Goal: Transaction & Acquisition: Purchase product/service

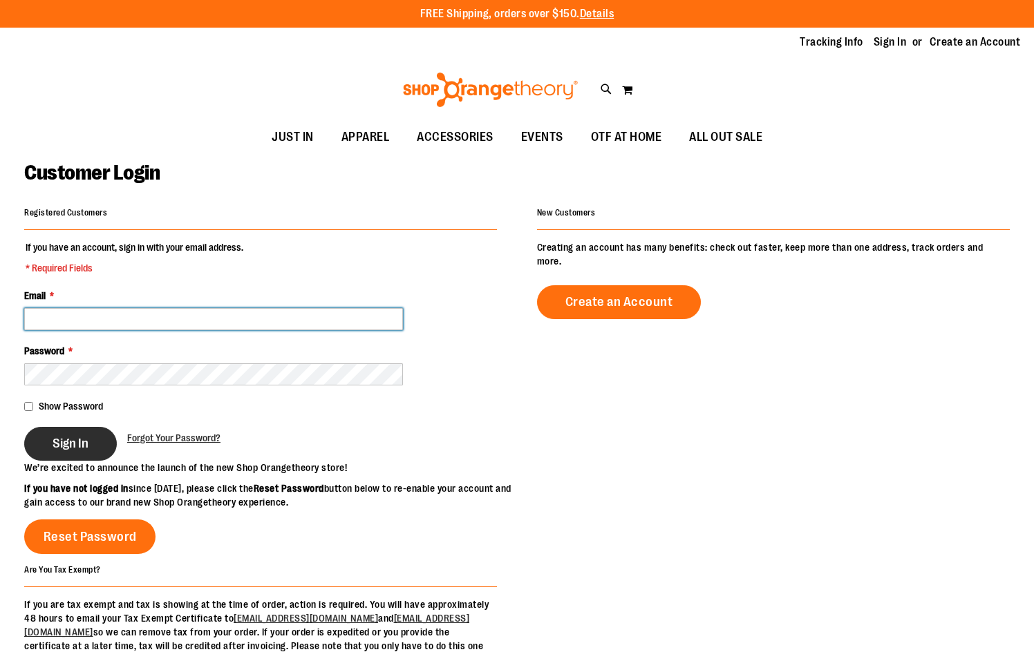
type input "**********"
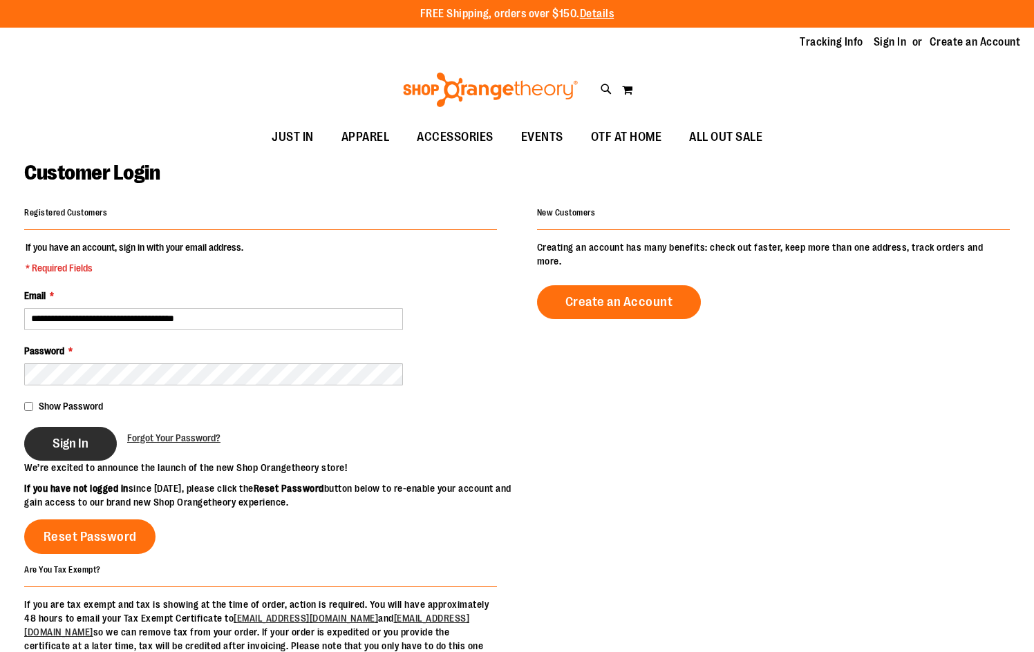
type input "**********"
click at [66, 443] on span "Sign In" at bounding box center [71, 443] width 36 height 15
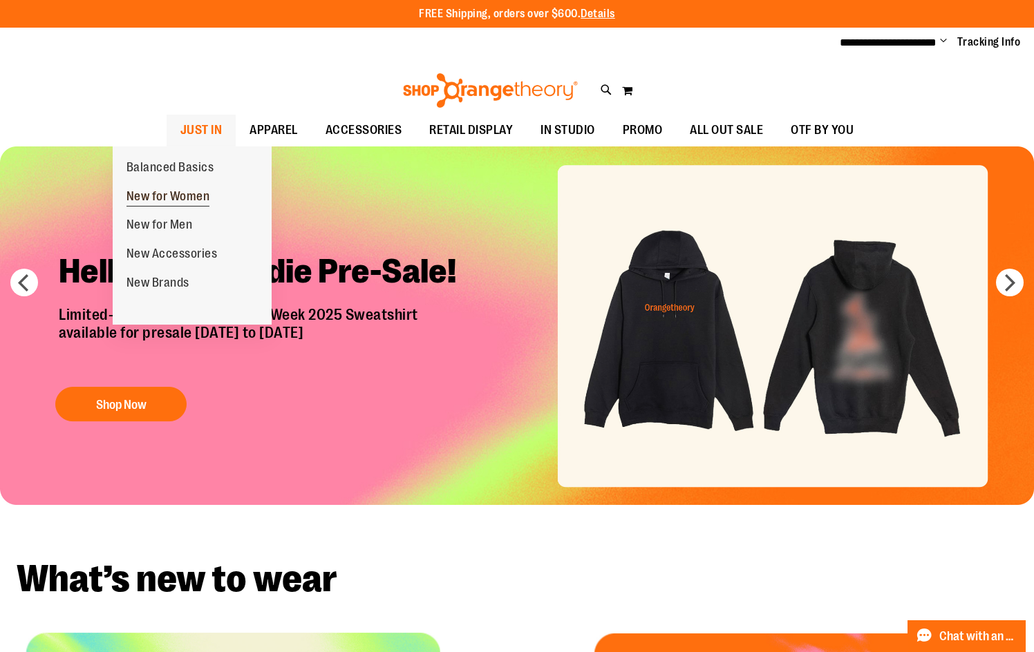
type input "**********"
click at [162, 187] on link "New for Women" at bounding box center [168, 196] width 111 height 29
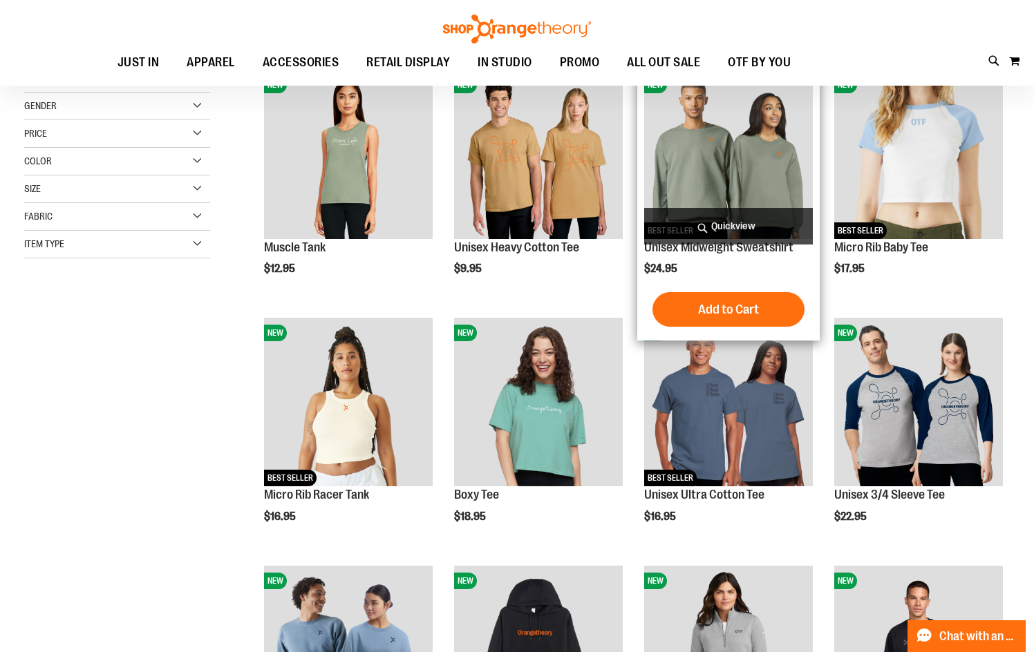
scroll to position [207, 0]
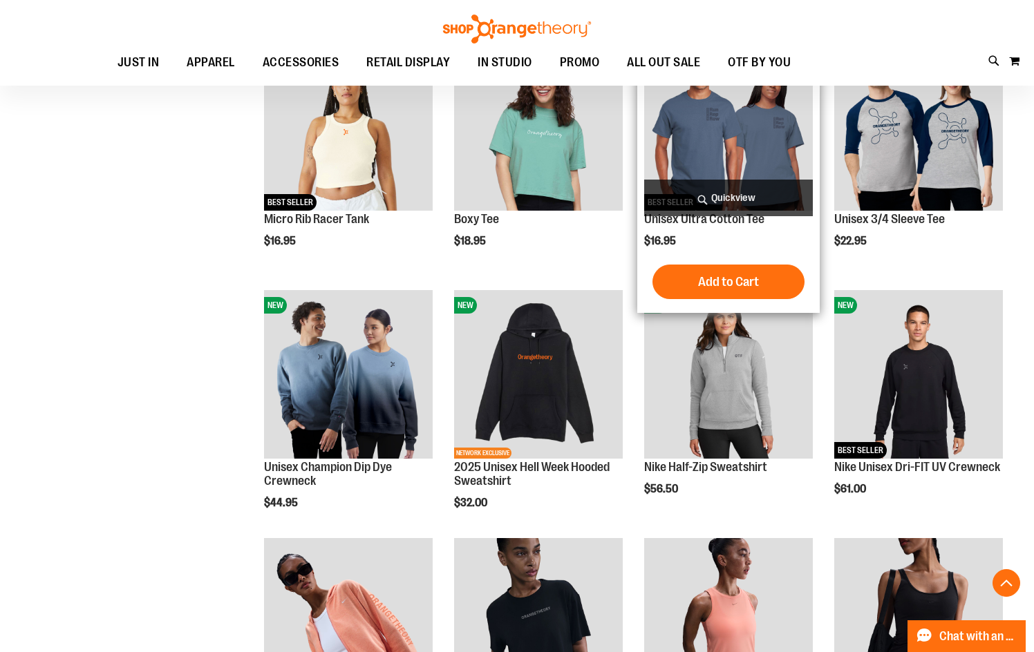
scroll to position [483, 0]
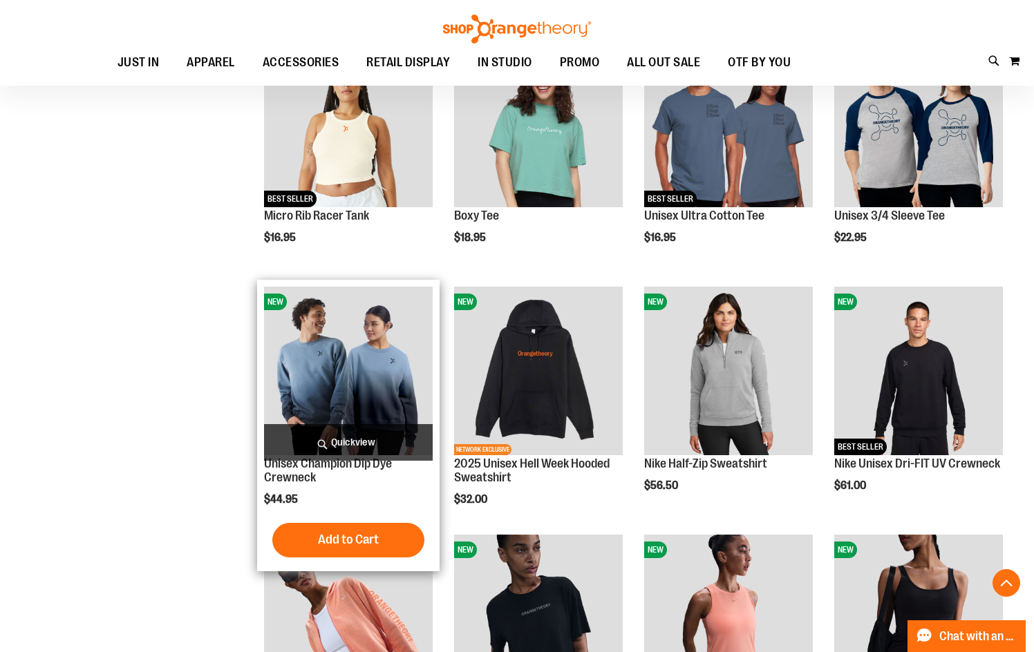
type input "**********"
click at [340, 382] on img "product" at bounding box center [348, 371] width 169 height 169
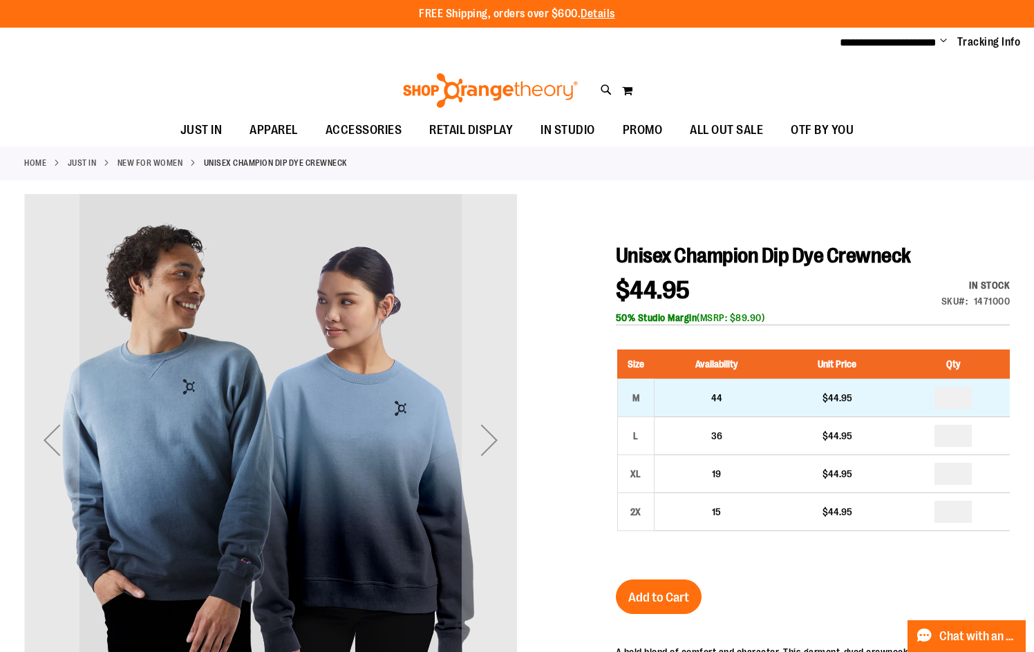
type input "**********"
click at [971, 397] on input "number" at bounding box center [952, 398] width 37 height 22
type input "*"
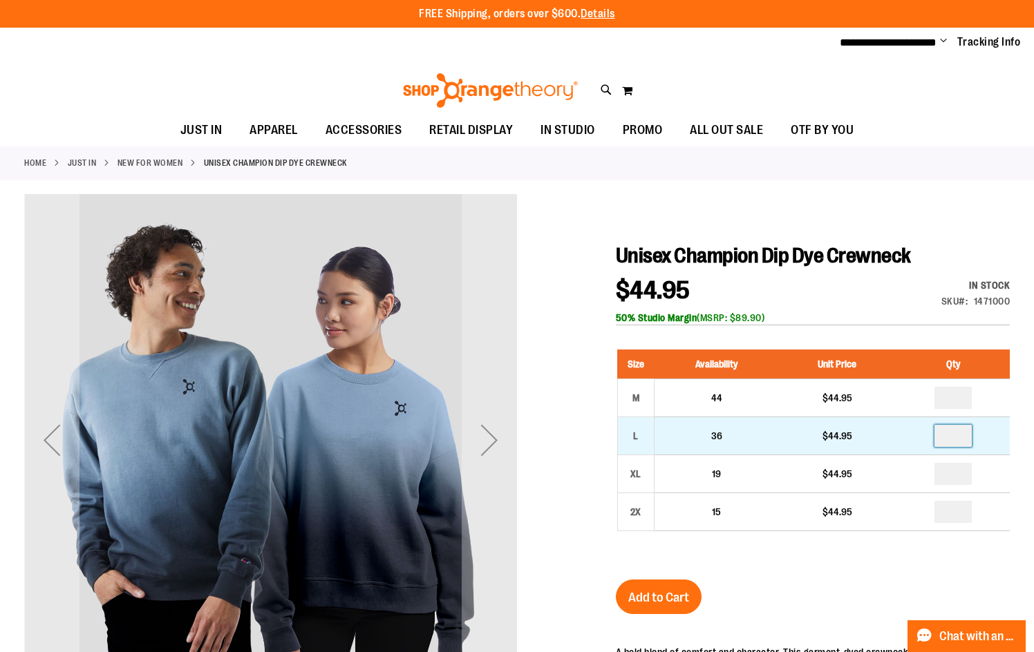
type input "*"
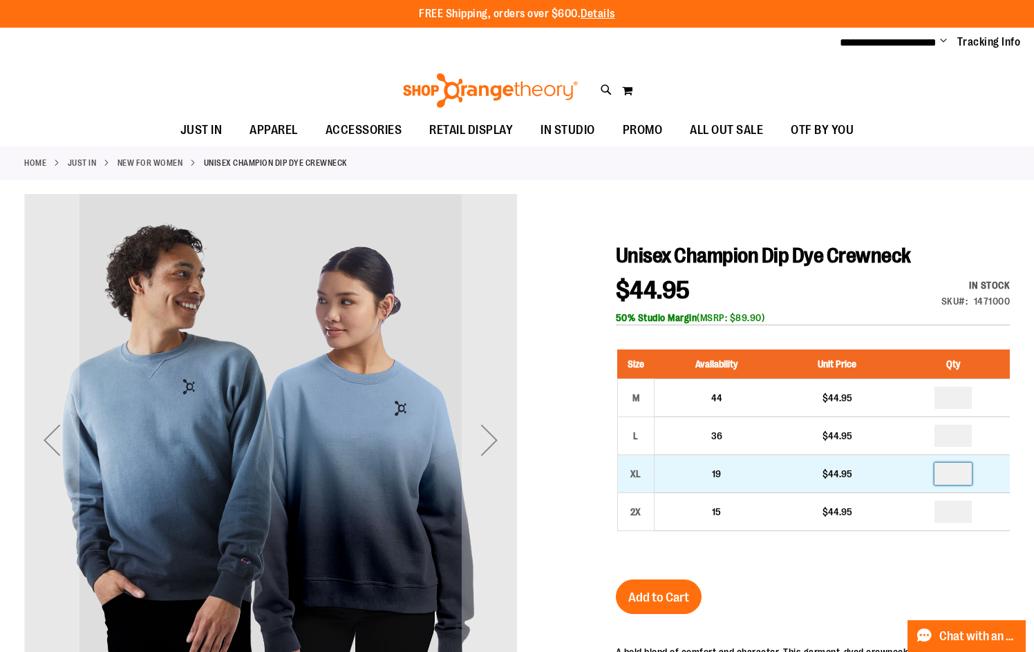
click at [960, 476] on input "number" at bounding box center [952, 474] width 37 height 22
type input "*"
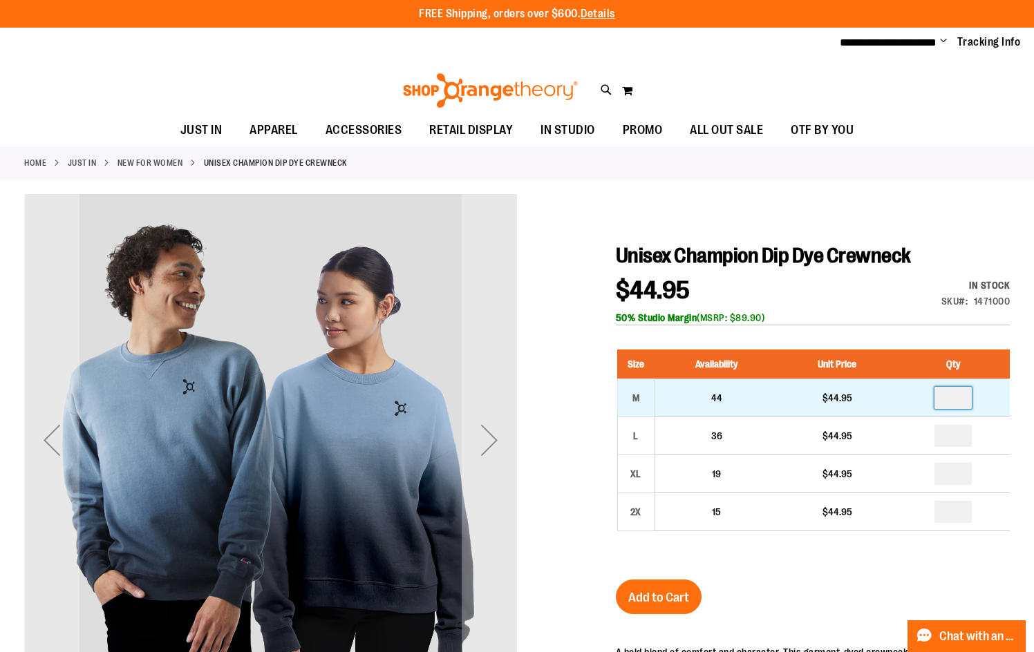
click at [961, 396] on input "*" at bounding box center [952, 398] width 37 height 22
type input "*"
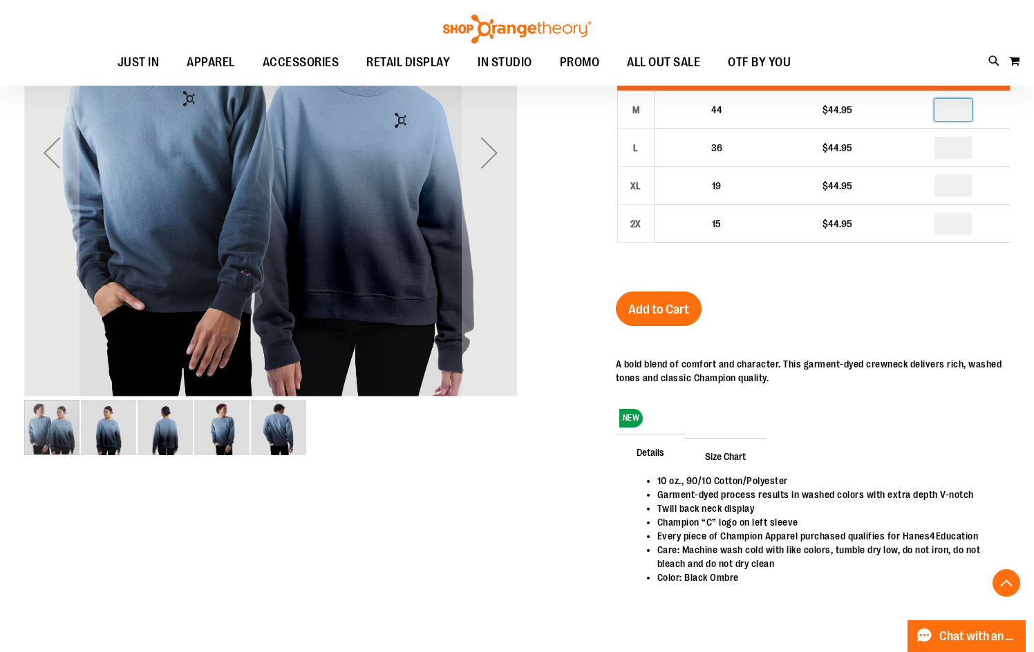
scroll to position [207, 0]
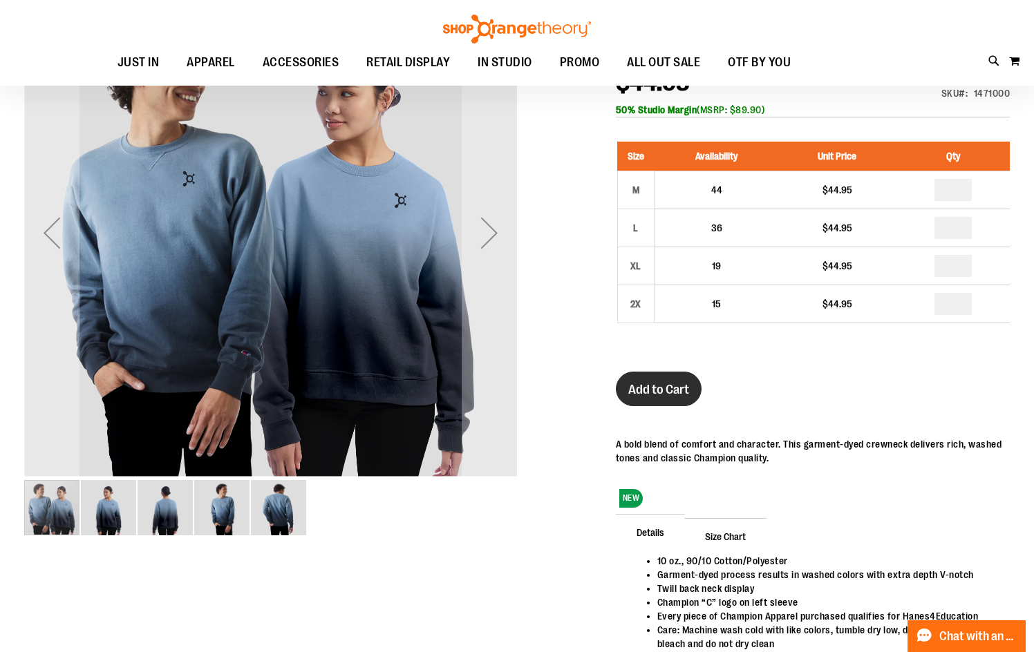
click at [676, 387] on span "Add to Cart" at bounding box center [658, 389] width 61 height 15
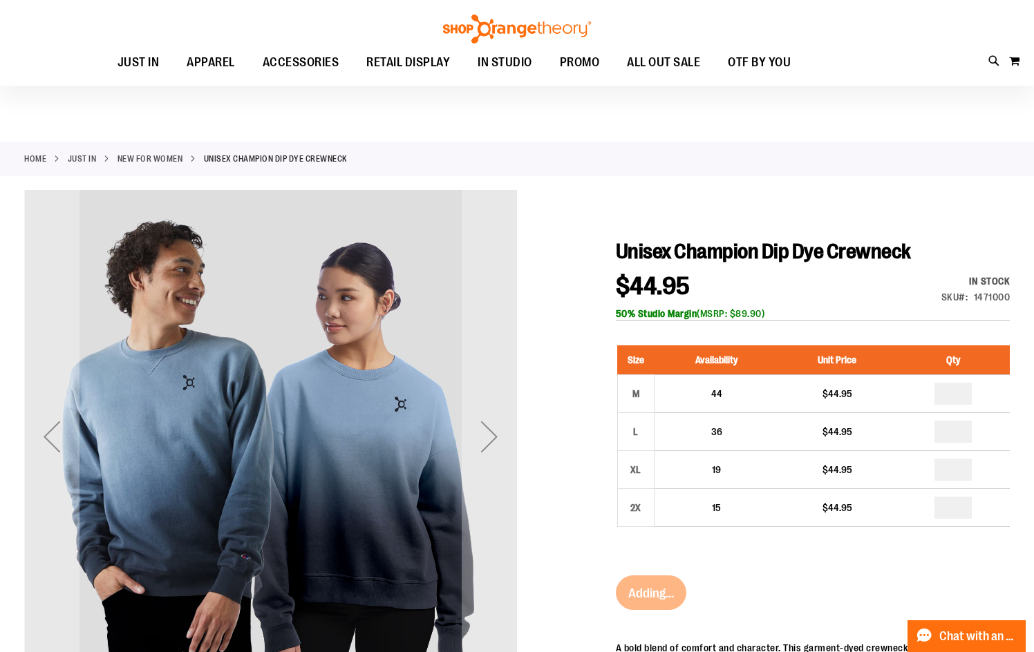
scroll to position [0, 0]
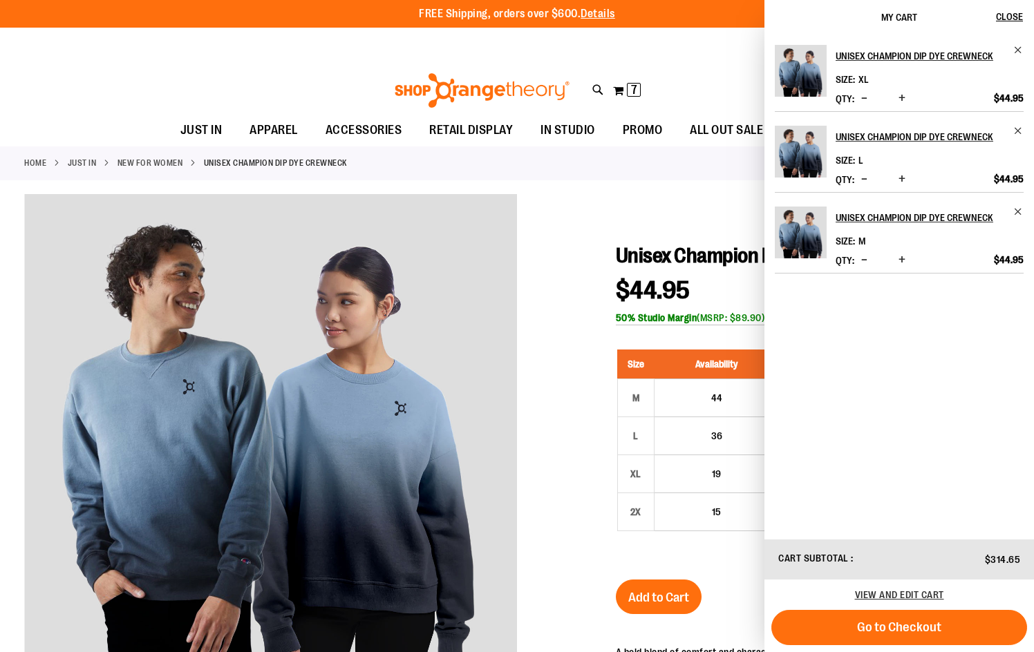
click at [183, 165] on link "New for Women" at bounding box center [150, 163] width 66 height 12
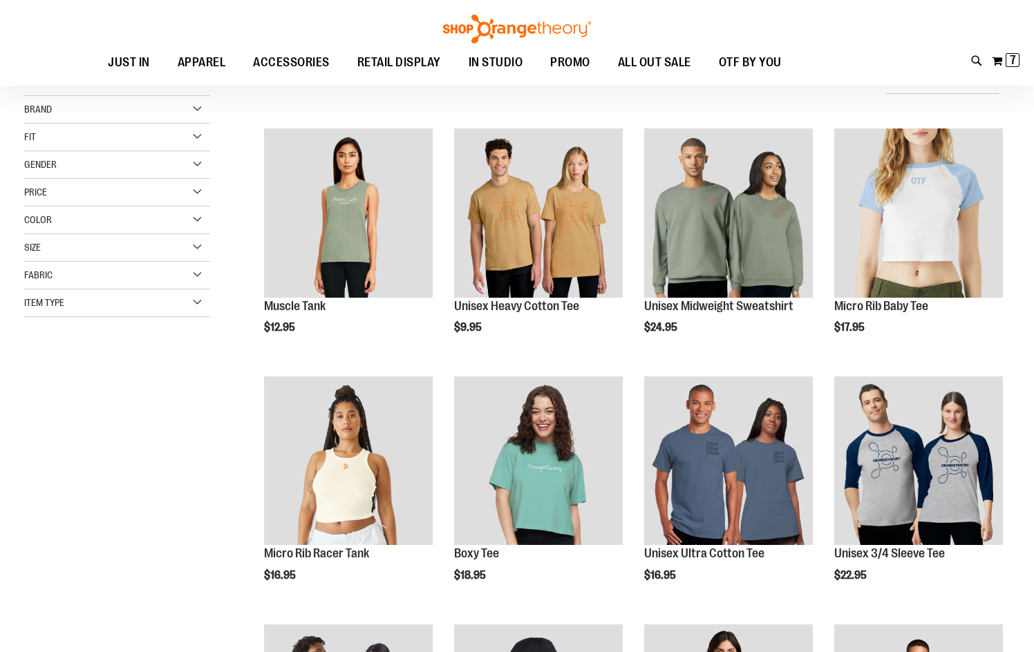
scroll to position [55, 0]
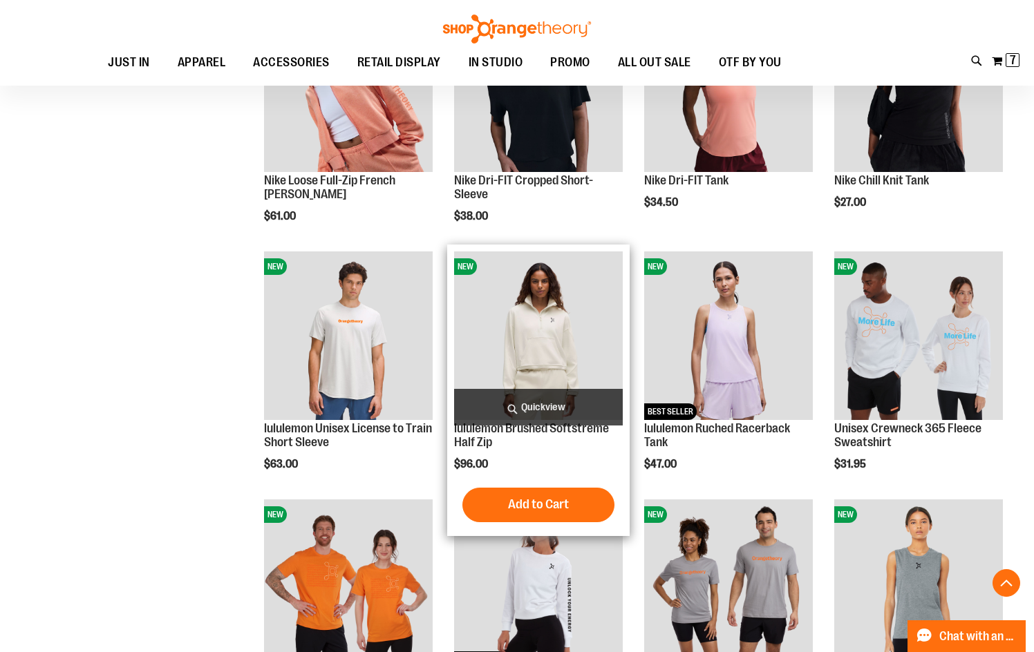
scroll to position [884, 0]
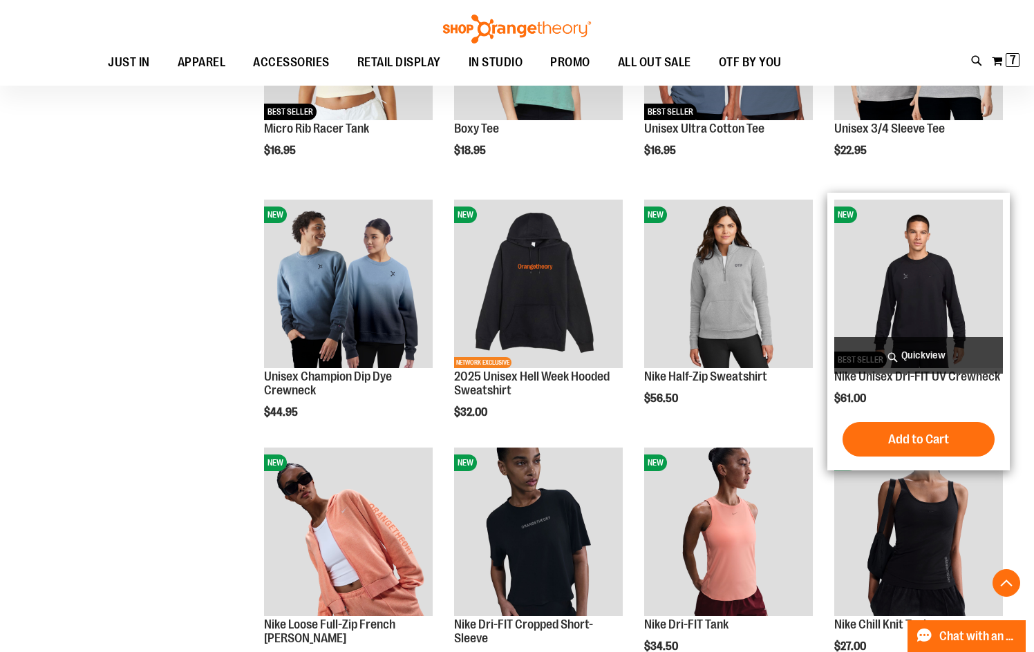
scroll to position [400, 0]
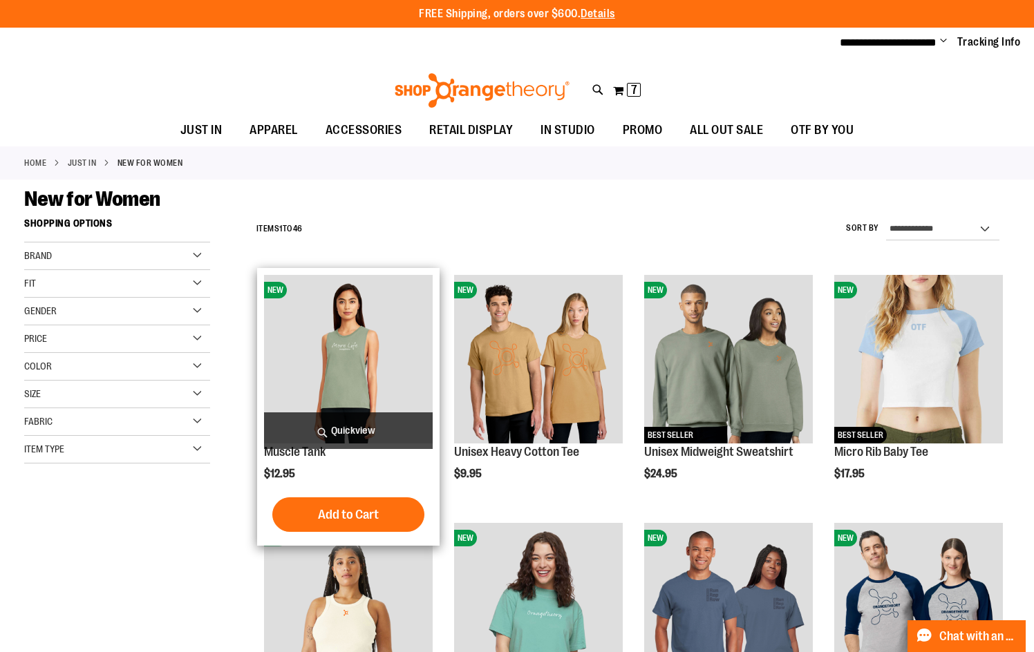
type input "**********"
click at [348, 368] on img "product" at bounding box center [348, 359] width 169 height 169
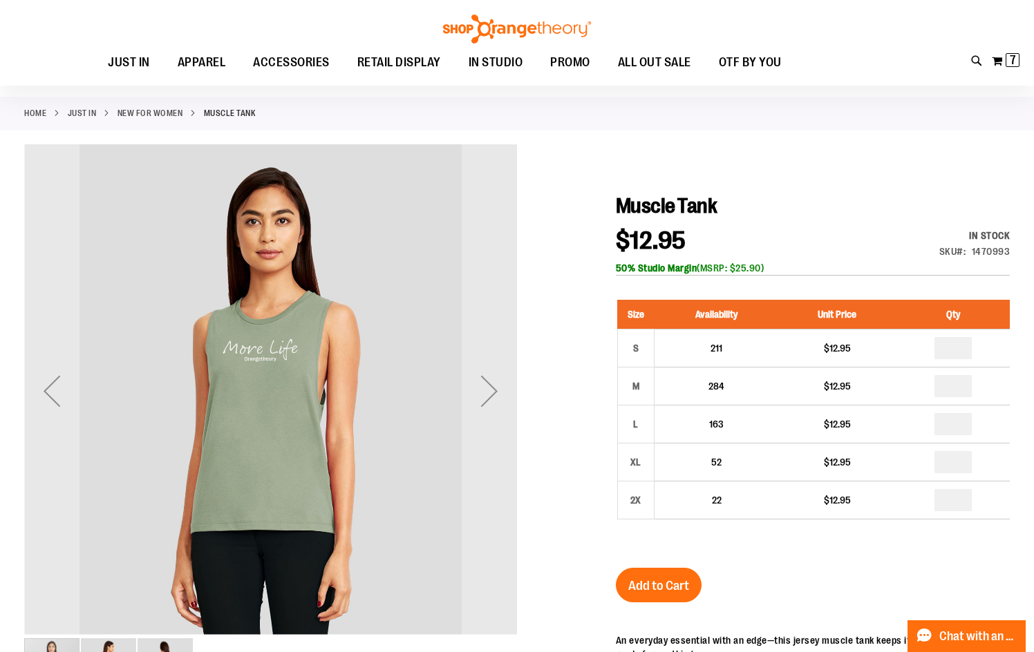
scroll to position [137, 0]
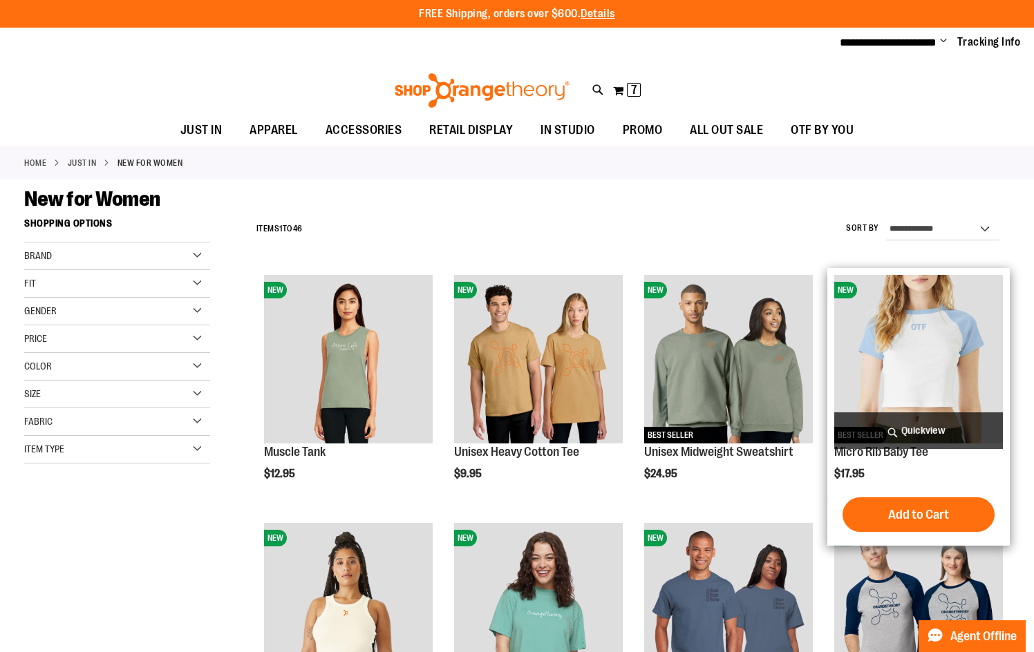
type input "**********"
click at [917, 371] on img "product" at bounding box center [918, 359] width 169 height 169
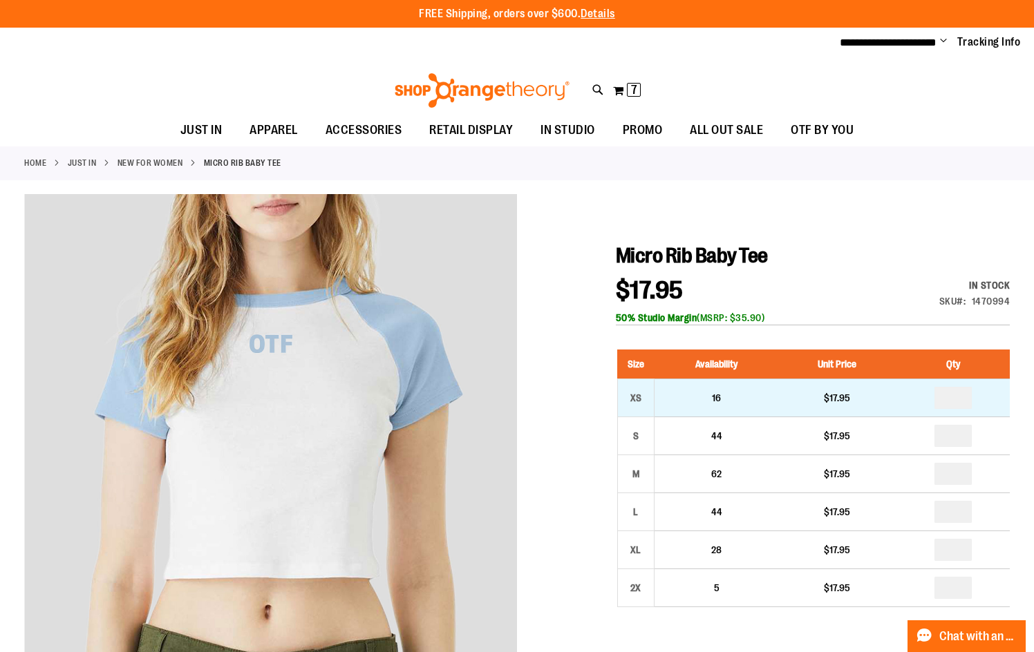
type input "**********"
click at [967, 399] on input "number" at bounding box center [952, 398] width 37 height 22
type input "*"
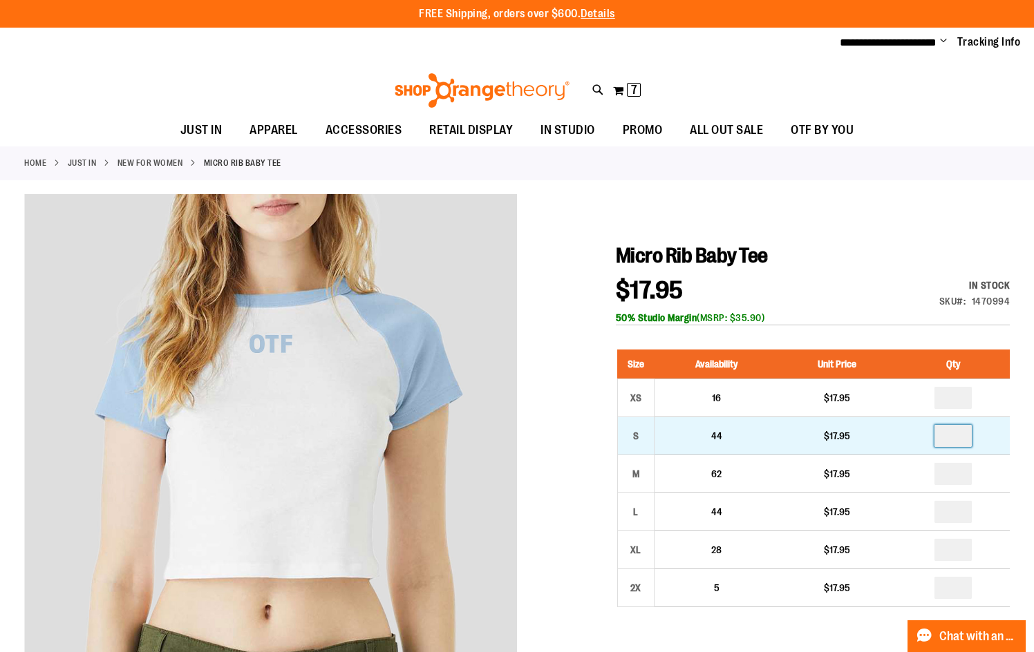
click at [960, 436] on input "*" at bounding box center [952, 436] width 37 height 22
type input "*"
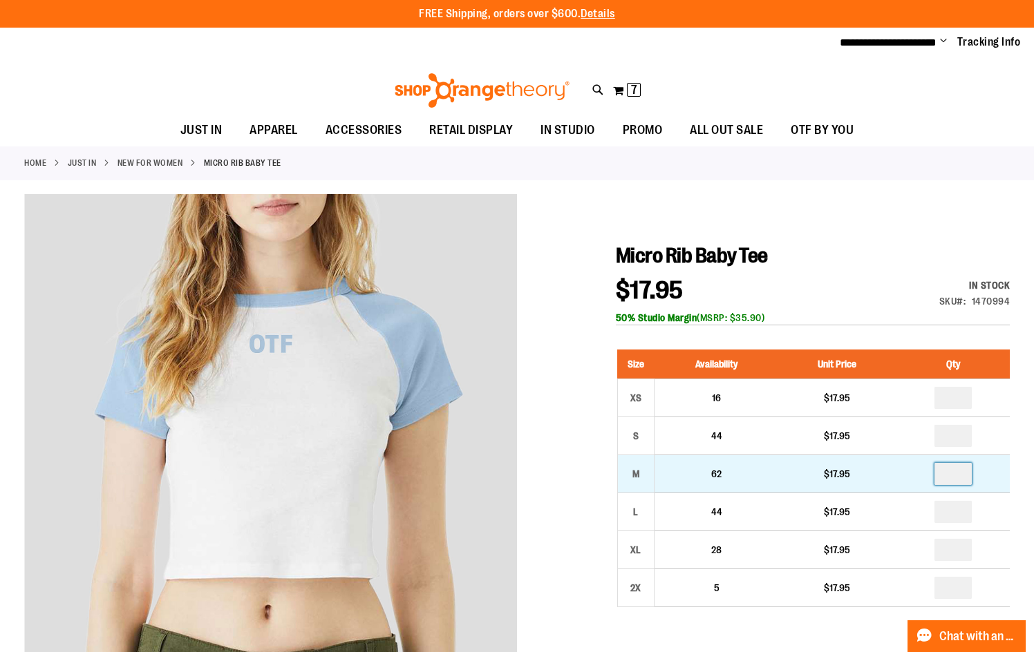
click at [960, 474] on input "number" at bounding box center [952, 474] width 37 height 22
type input "*"
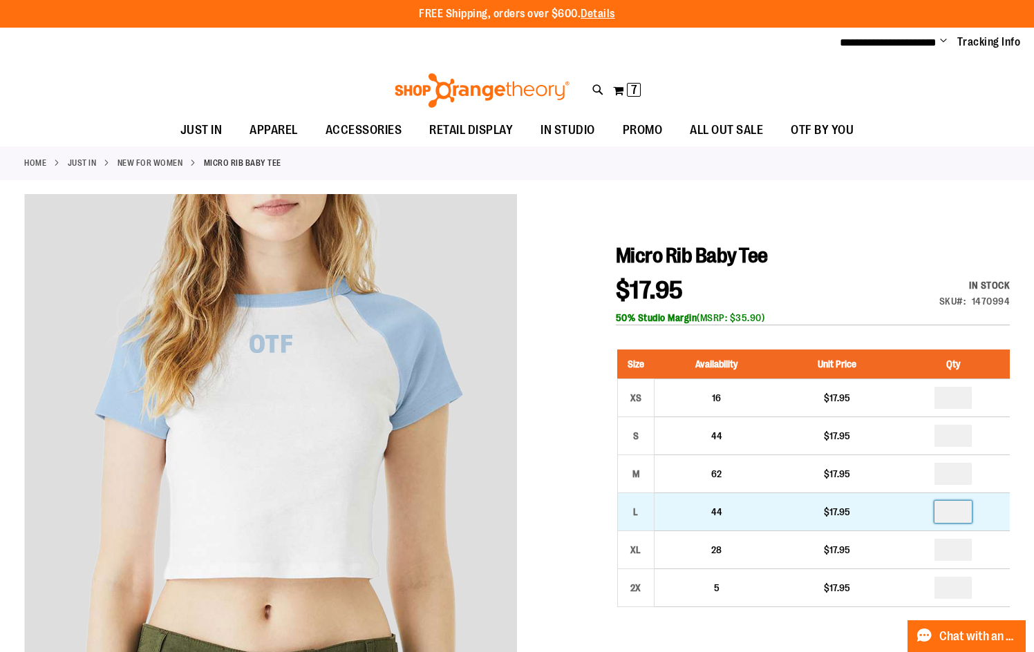
click at [965, 511] on input "number" at bounding box center [952, 512] width 37 height 22
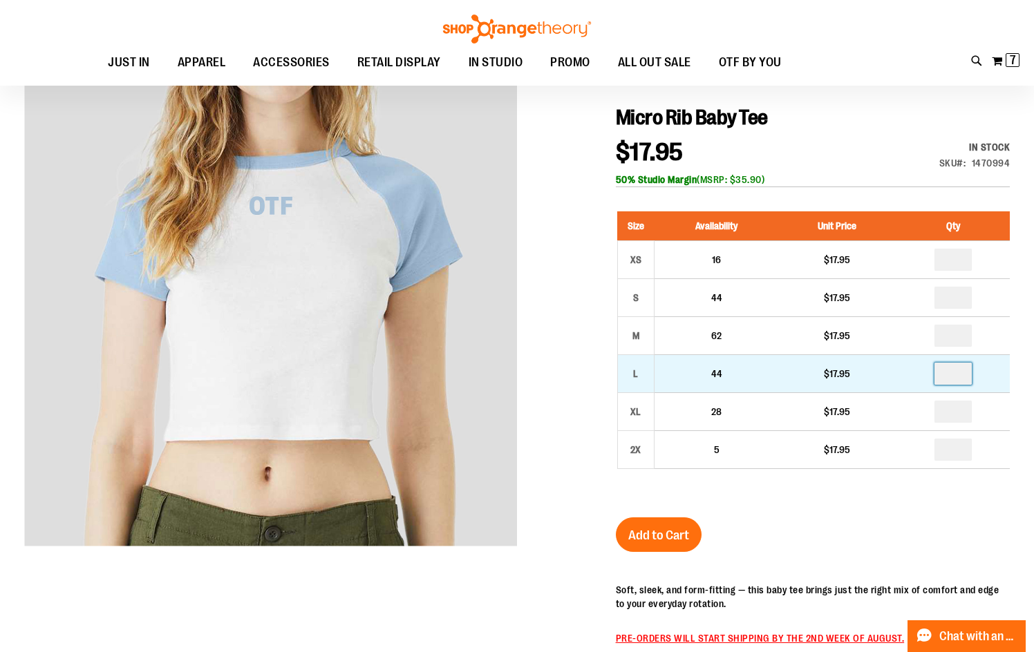
scroll to position [137, 0]
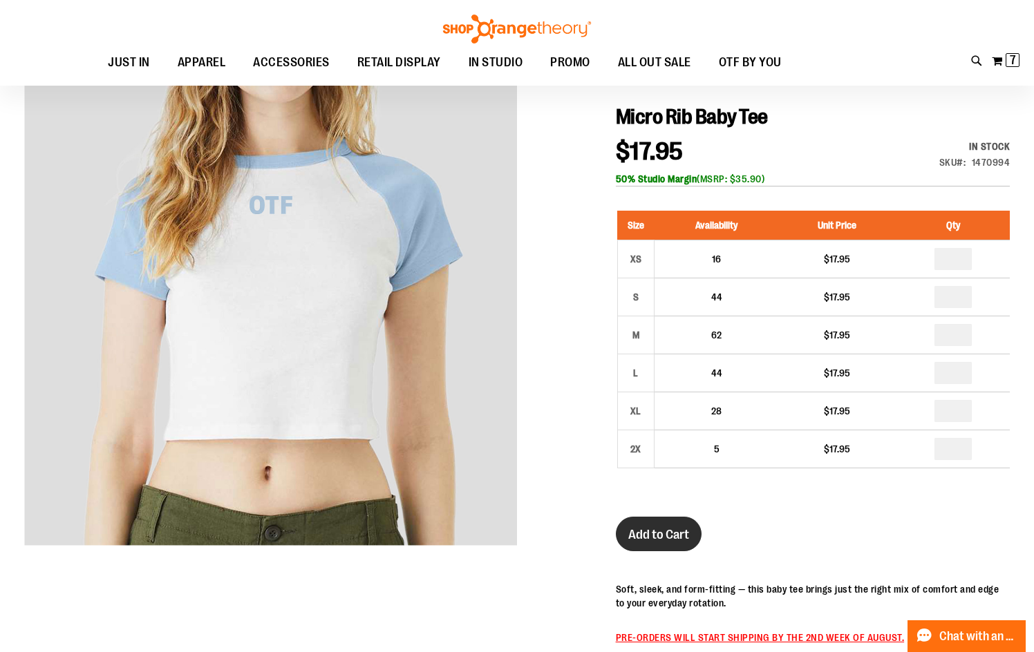
type input "*"
click at [651, 532] on span "Add to Cart" at bounding box center [658, 534] width 61 height 15
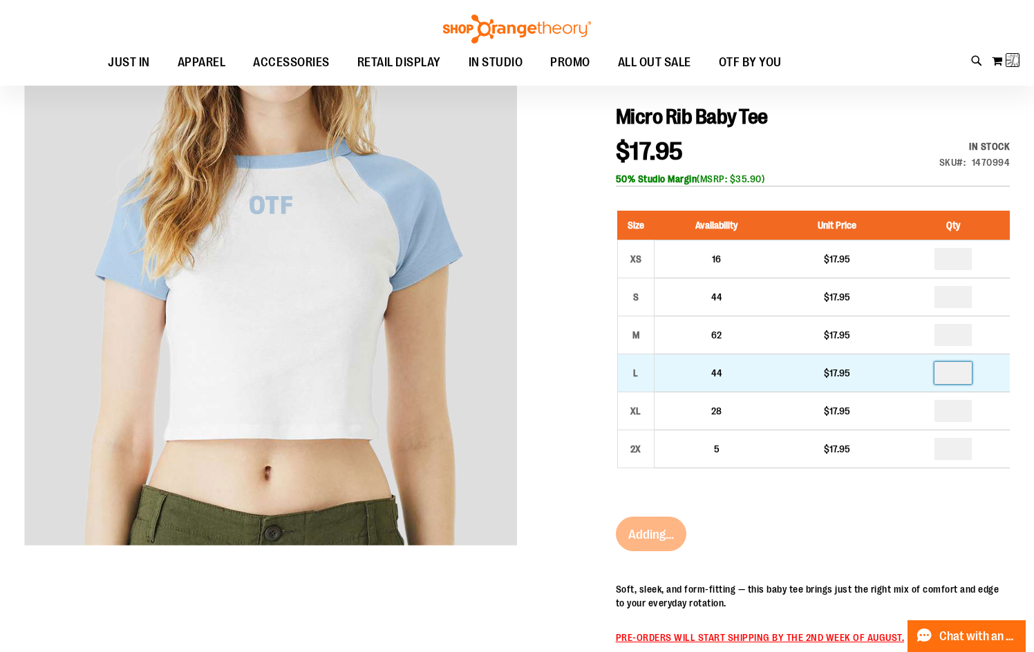
click at [967, 375] on input "number" at bounding box center [952, 373] width 37 height 22
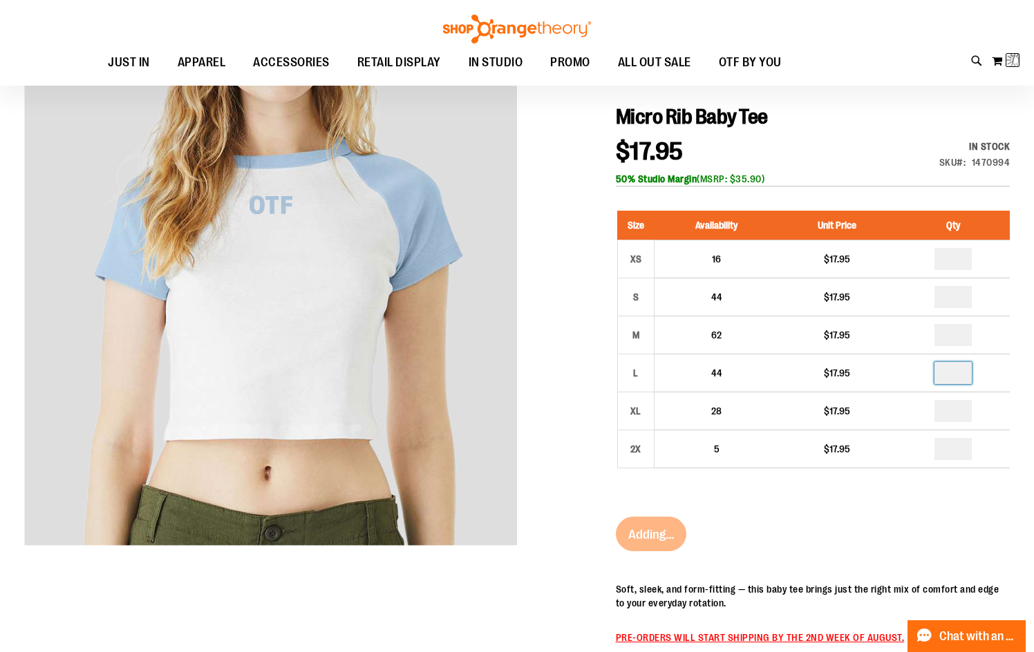
type input "*"
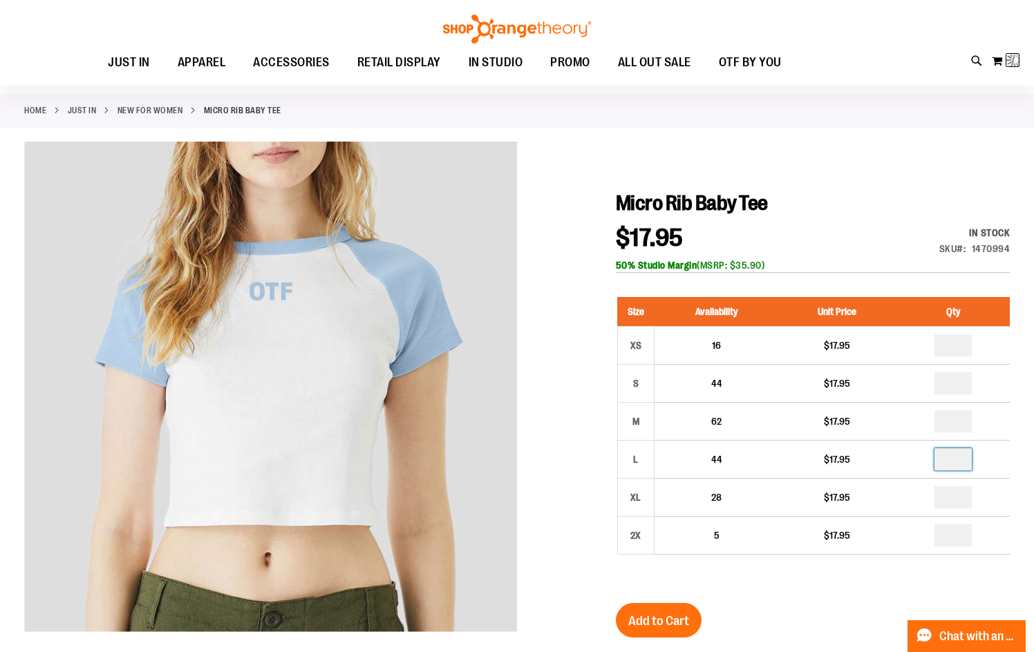
scroll to position [0, 0]
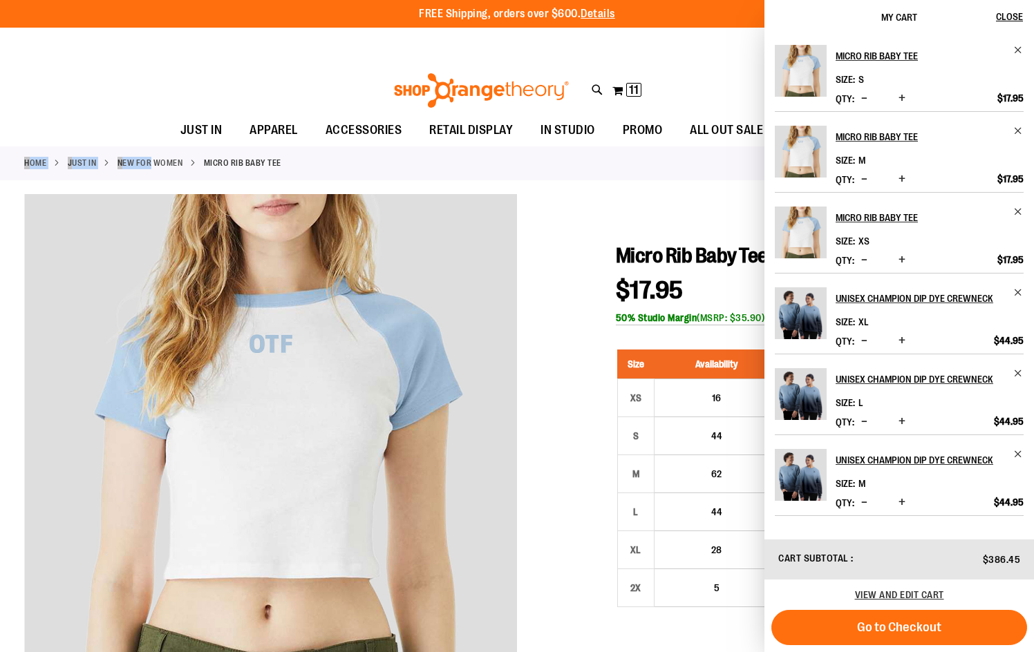
click at [165, 155] on div "Home JUST IN New for Women Micro Rib Baby Tee" at bounding box center [517, 163] width 1034 height 34
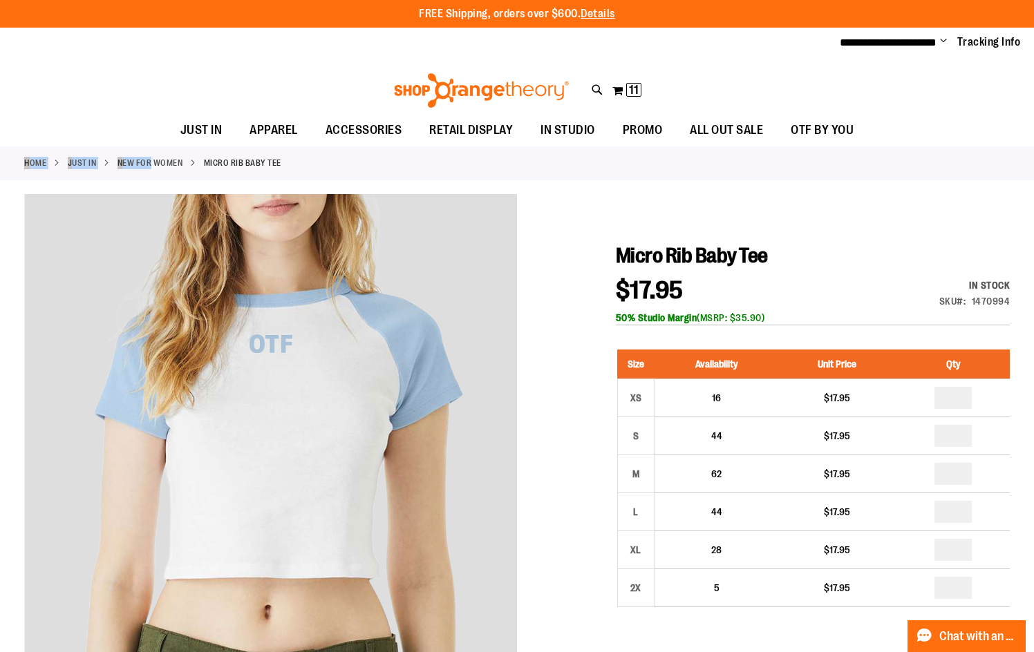
click at [183, 161] on link "New for Women" at bounding box center [150, 163] width 66 height 12
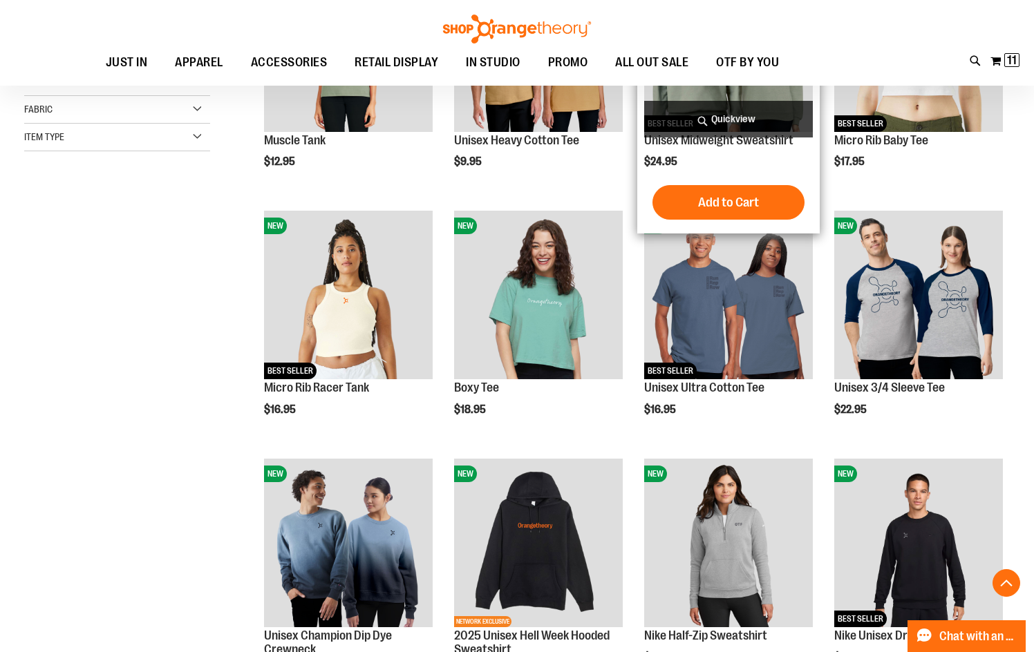
scroll to position [207, 0]
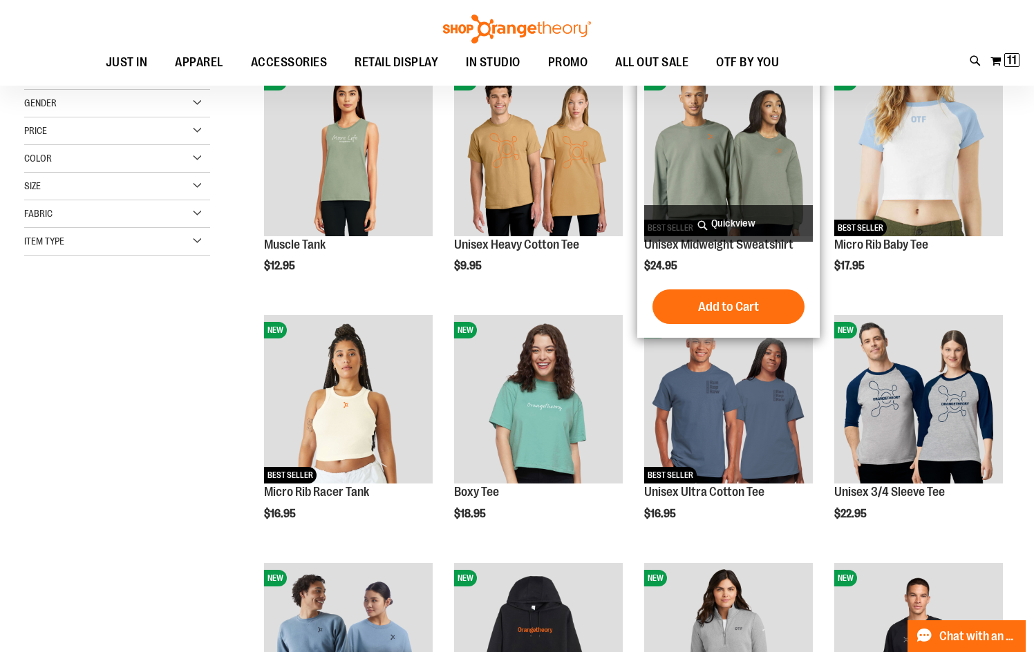
type input "**********"
click at [757, 156] on img "product" at bounding box center [728, 151] width 169 height 169
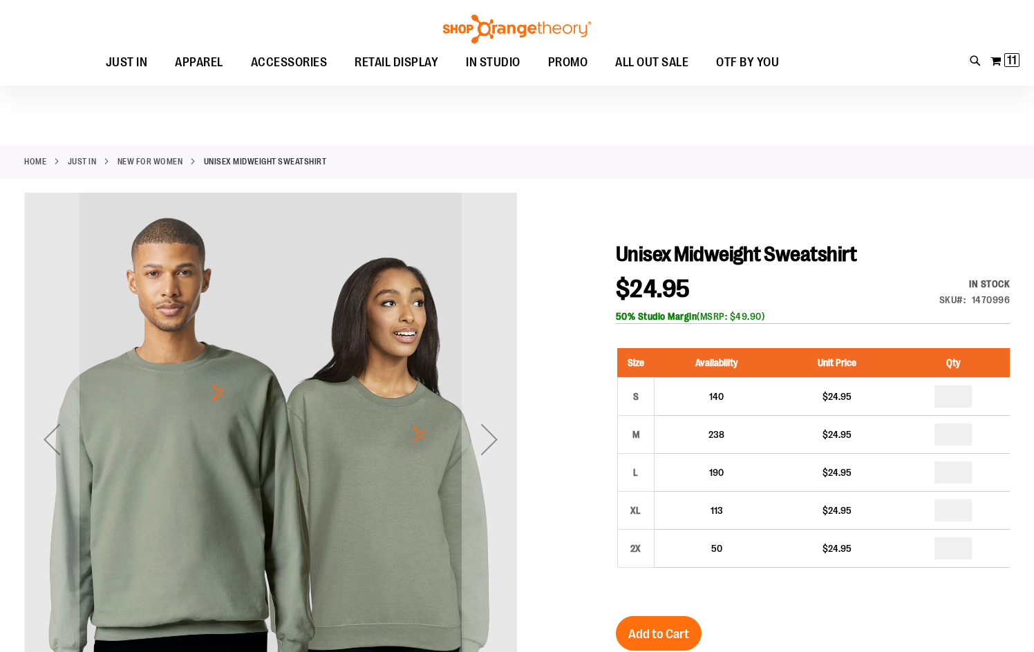
scroll to position [138, 0]
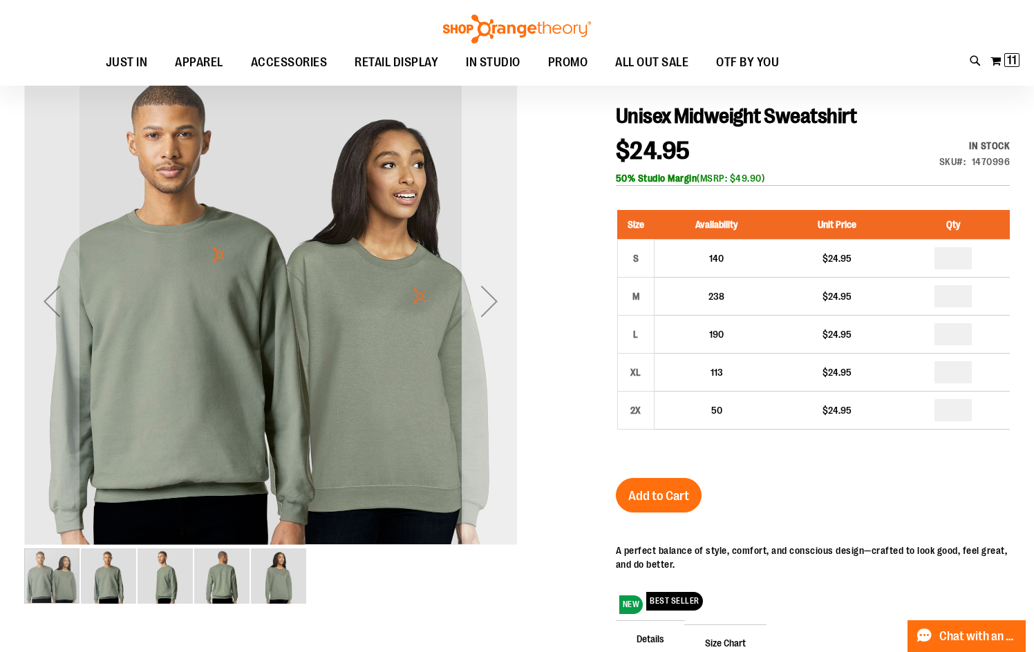
type input "**********"
click at [484, 300] on div "Next" at bounding box center [489, 301] width 55 height 55
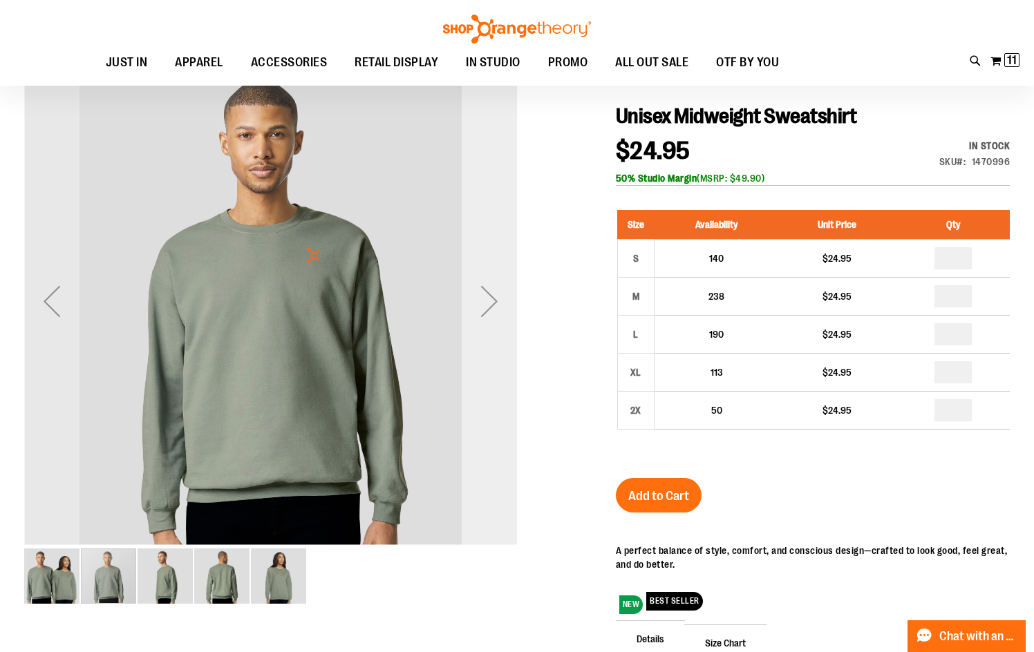
click at [484, 300] on div "Next" at bounding box center [489, 301] width 55 height 55
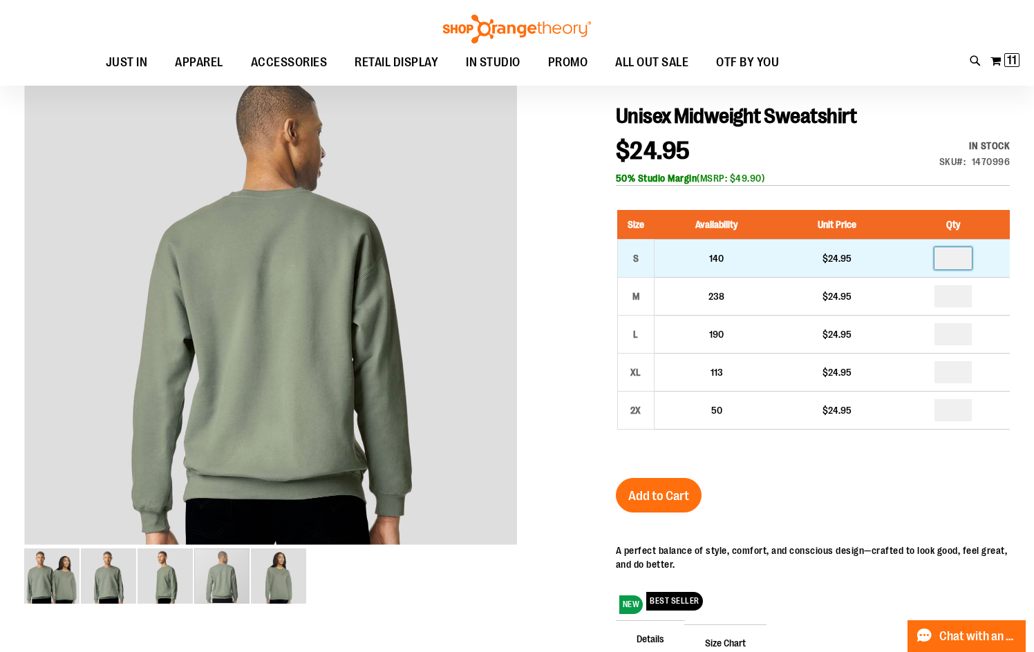
click at [962, 263] on input "number" at bounding box center [952, 258] width 37 height 22
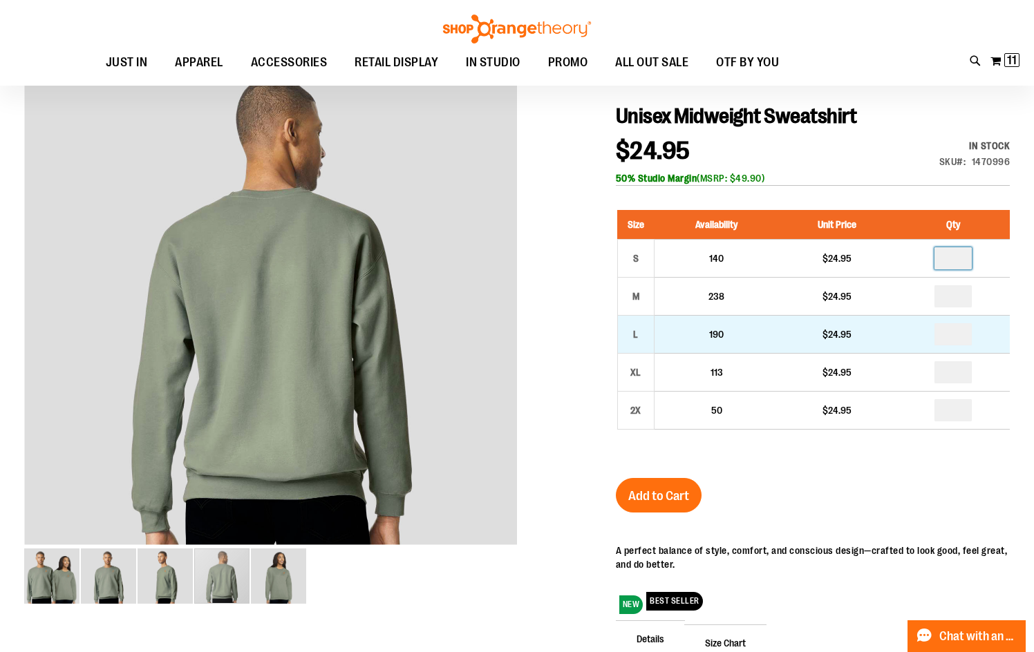
type input "*"
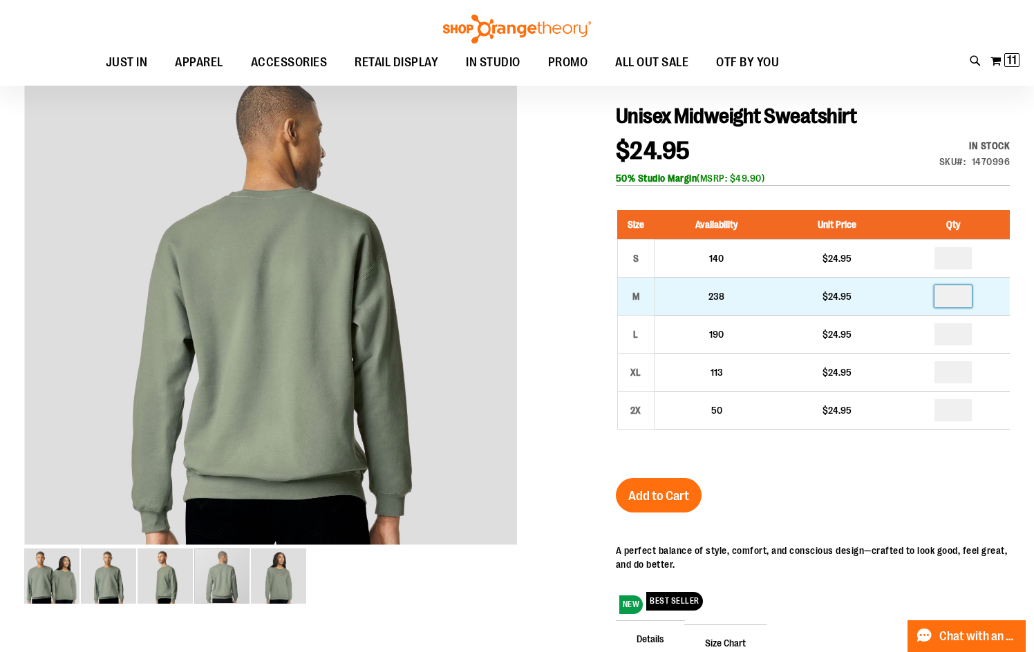
click at [958, 301] on input "number" at bounding box center [952, 296] width 37 height 22
type input "*"
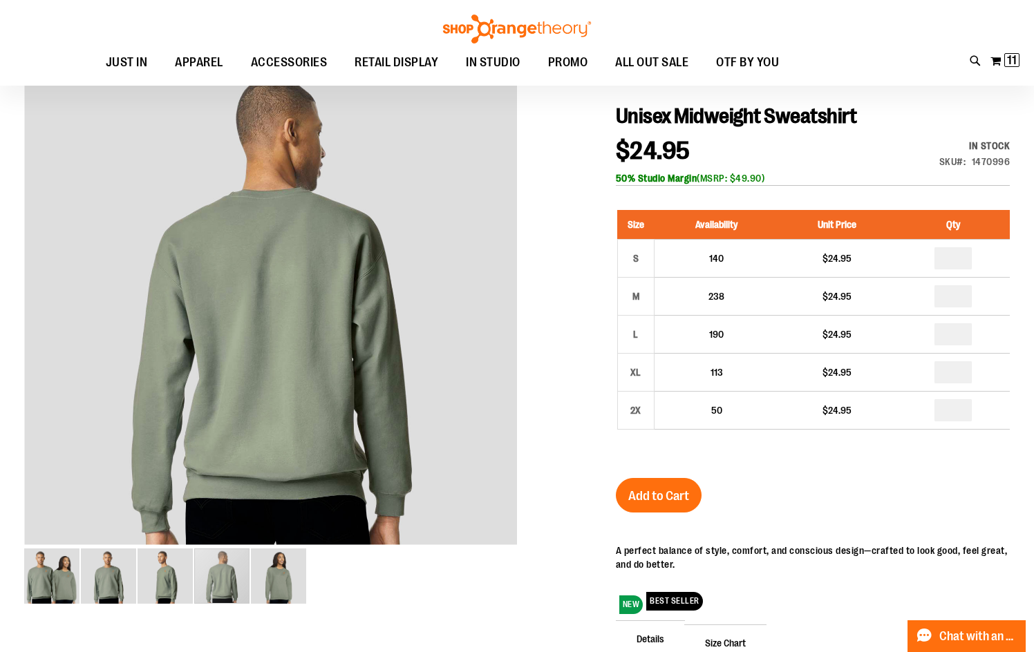
type input "*"
click at [648, 491] on span "Add to Cart" at bounding box center [658, 496] width 61 height 15
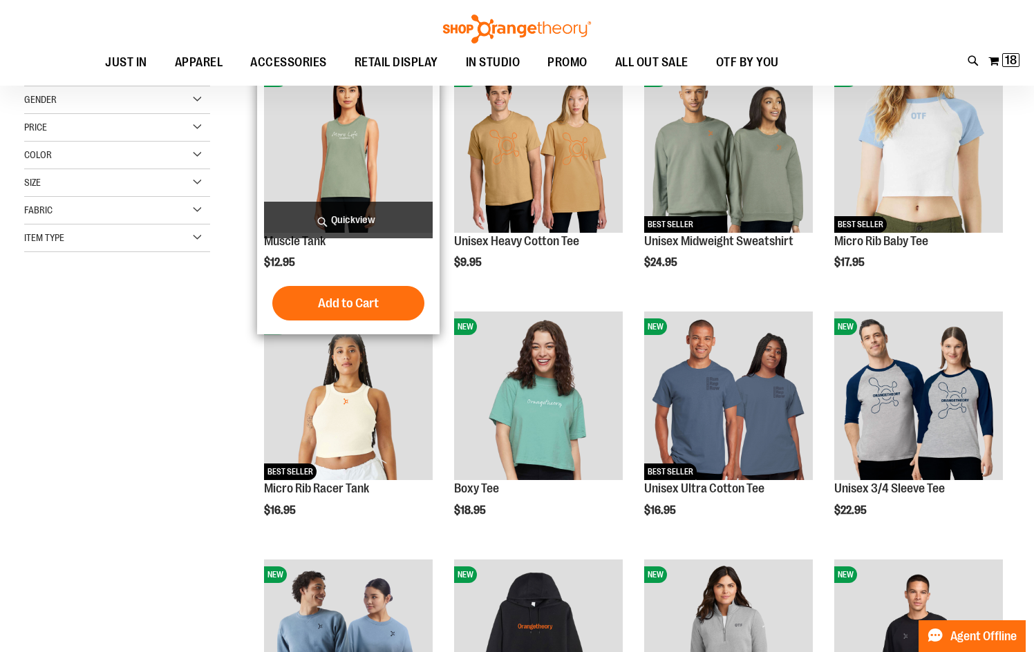
scroll to position [207, 0]
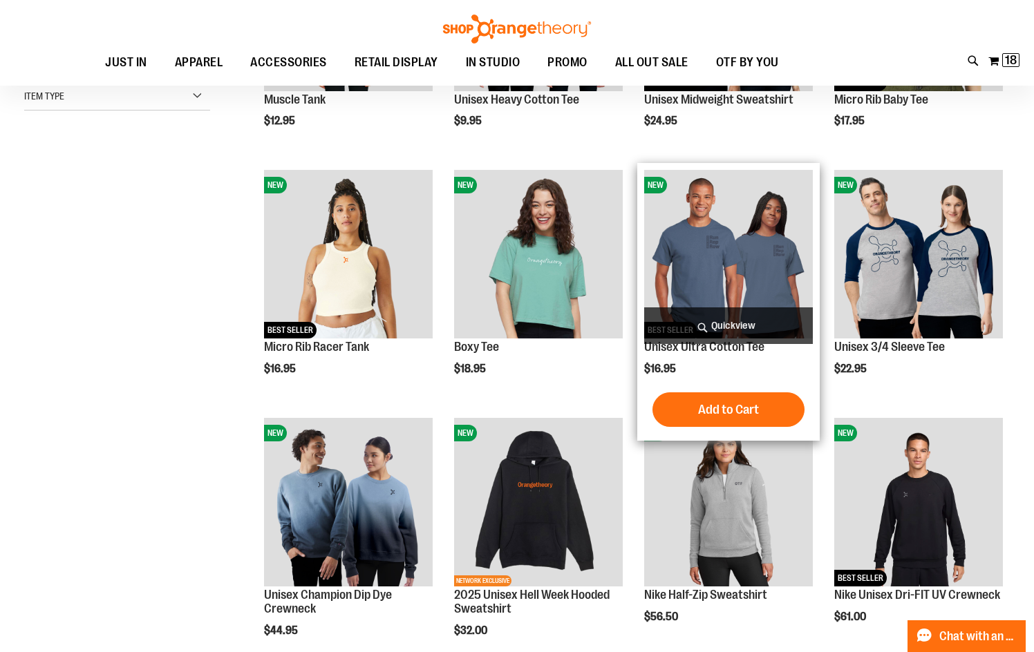
type input "**********"
click at [709, 272] on img "product" at bounding box center [728, 254] width 169 height 169
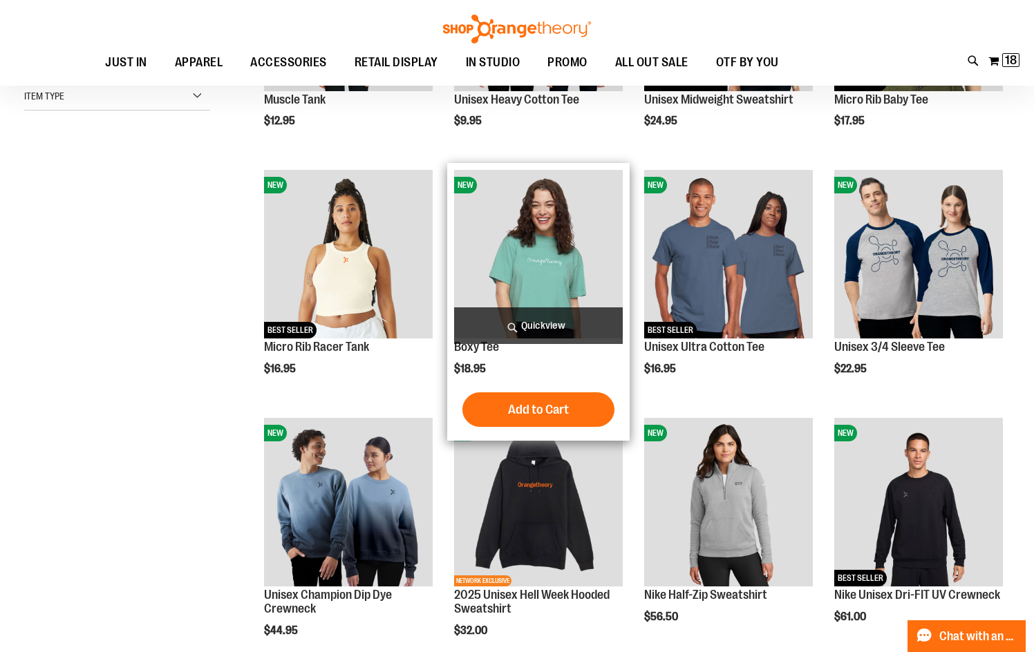
click at [550, 285] on img "product" at bounding box center [538, 254] width 169 height 169
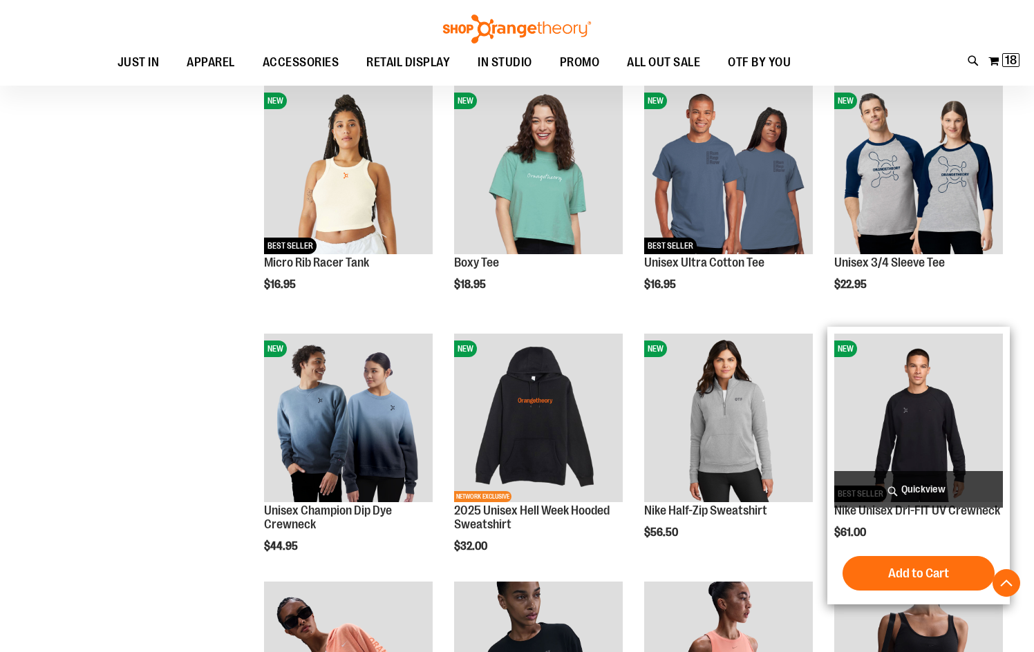
scroll to position [291, 0]
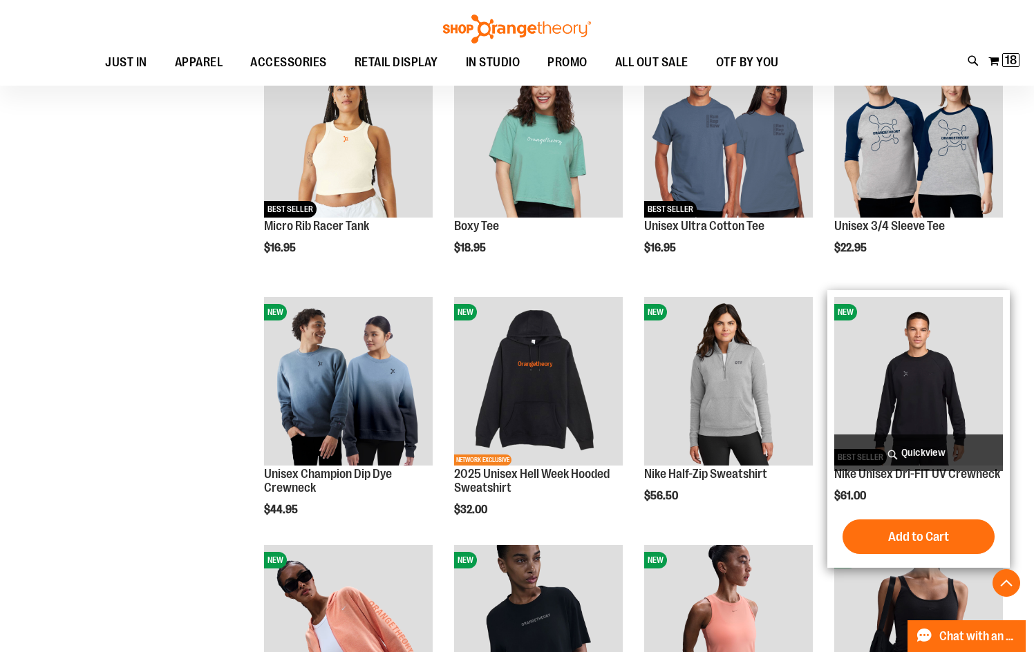
scroll to position [360, 0]
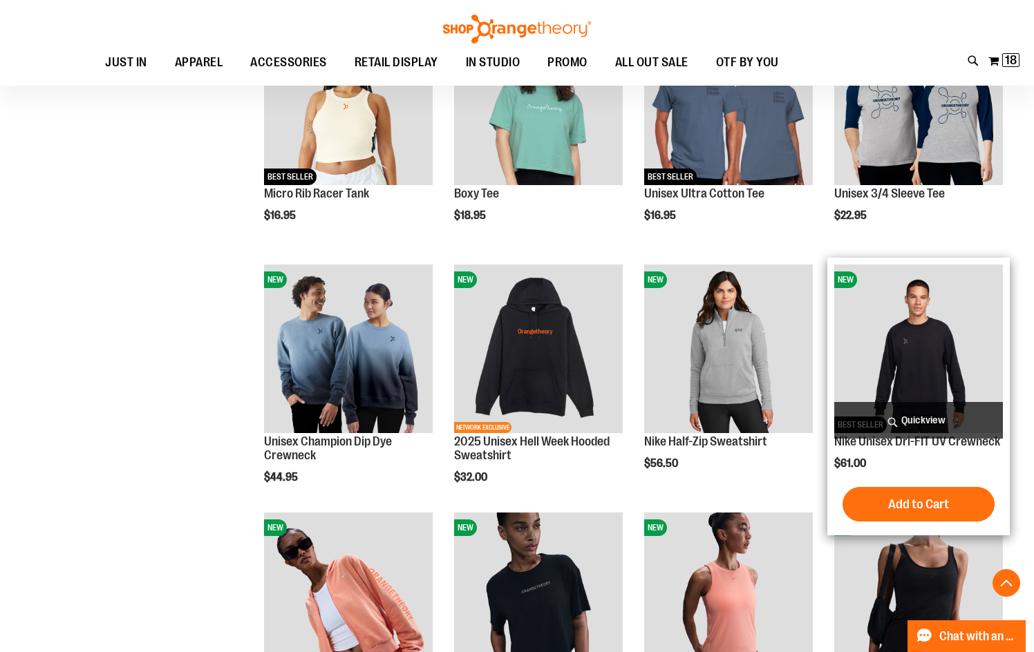
type input "**********"
click at [900, 366] on img "product" at bounding box center [918, 349] width 169 height 169
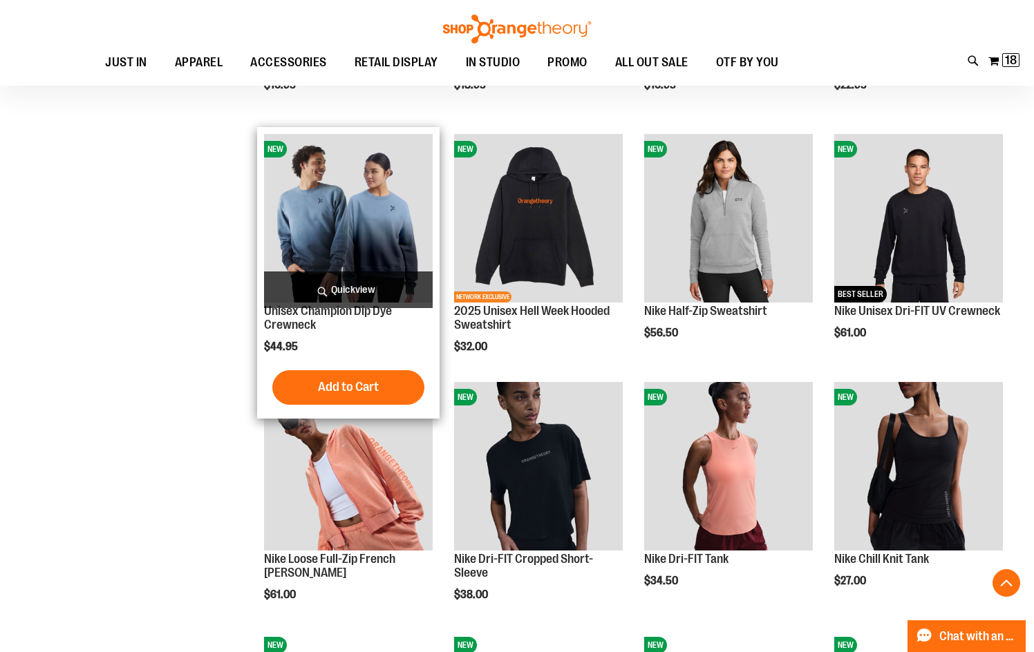
scroll to position [567, 0]
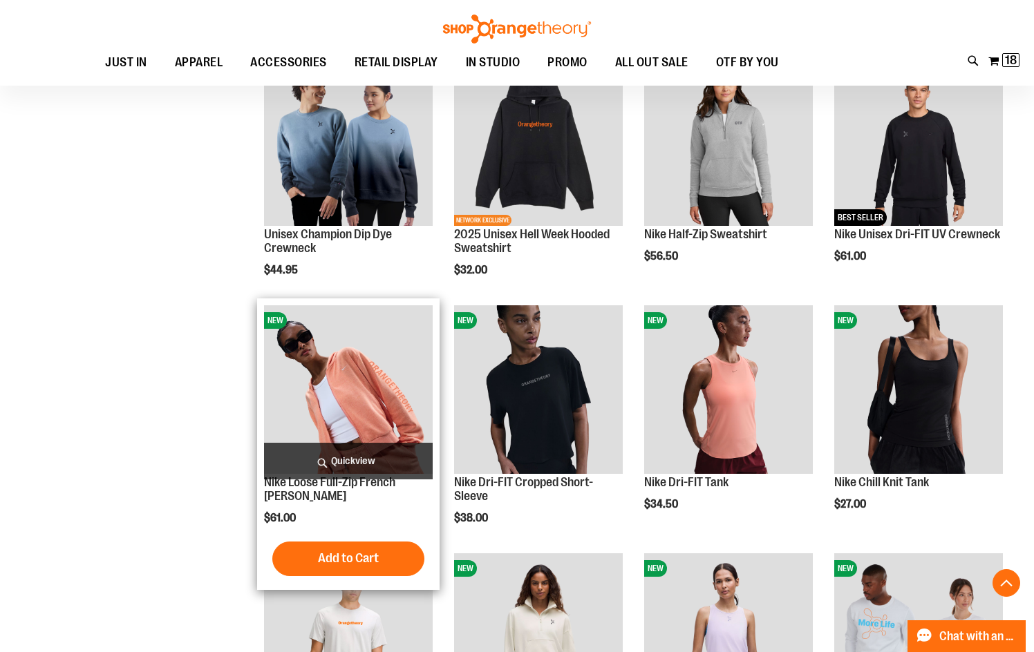
type input "**********"
click at [368, 410] on img "product" at bounding box center [348, 389] width 169 height 169
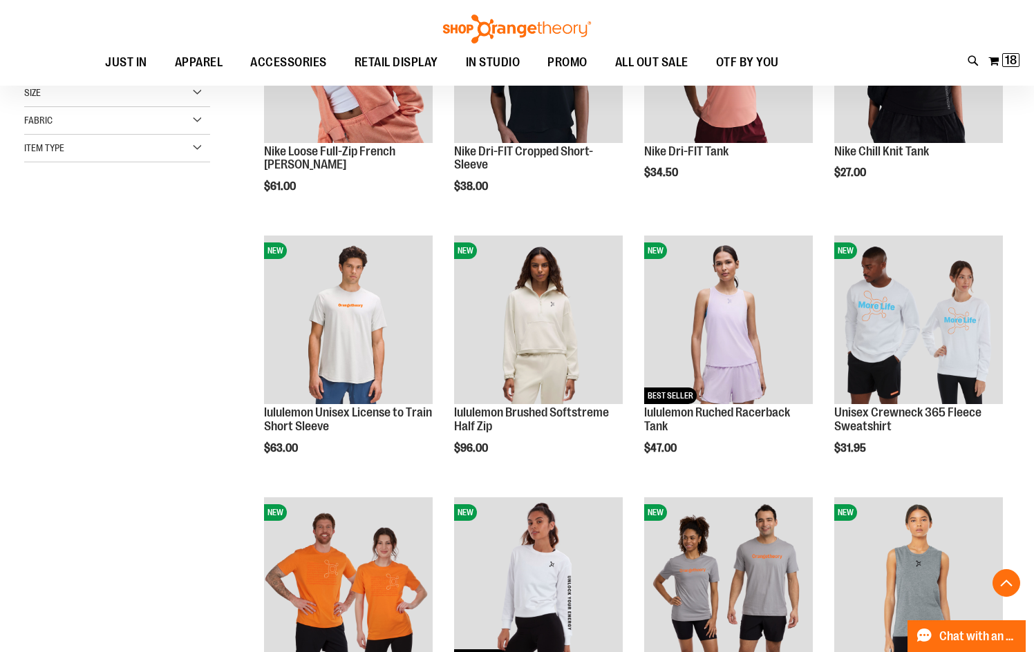
scroll to position [236, 0]
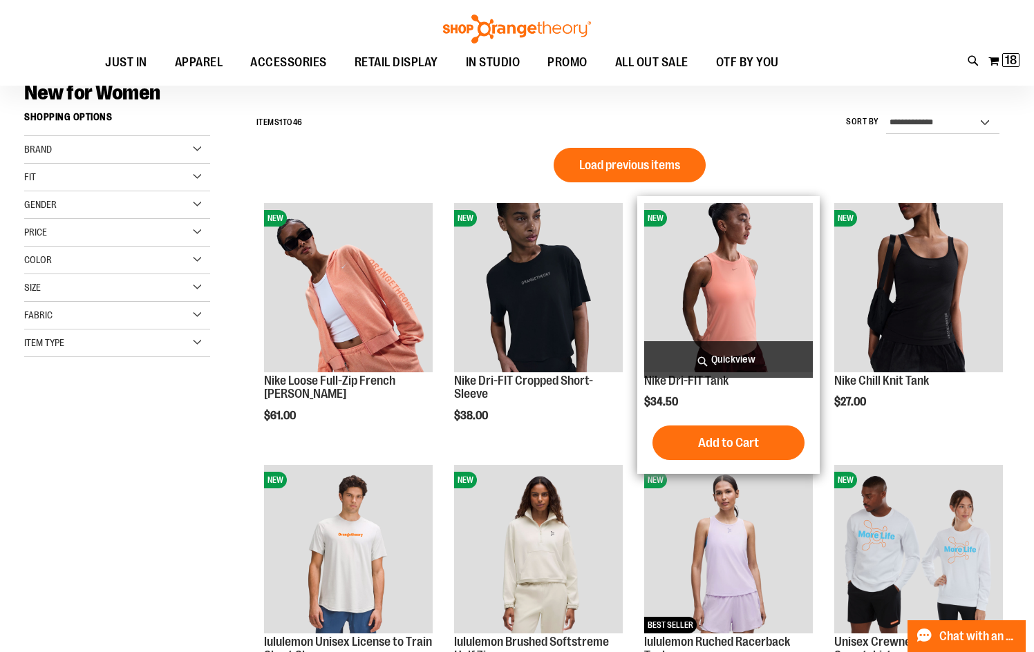
scroll to position [137, 0]
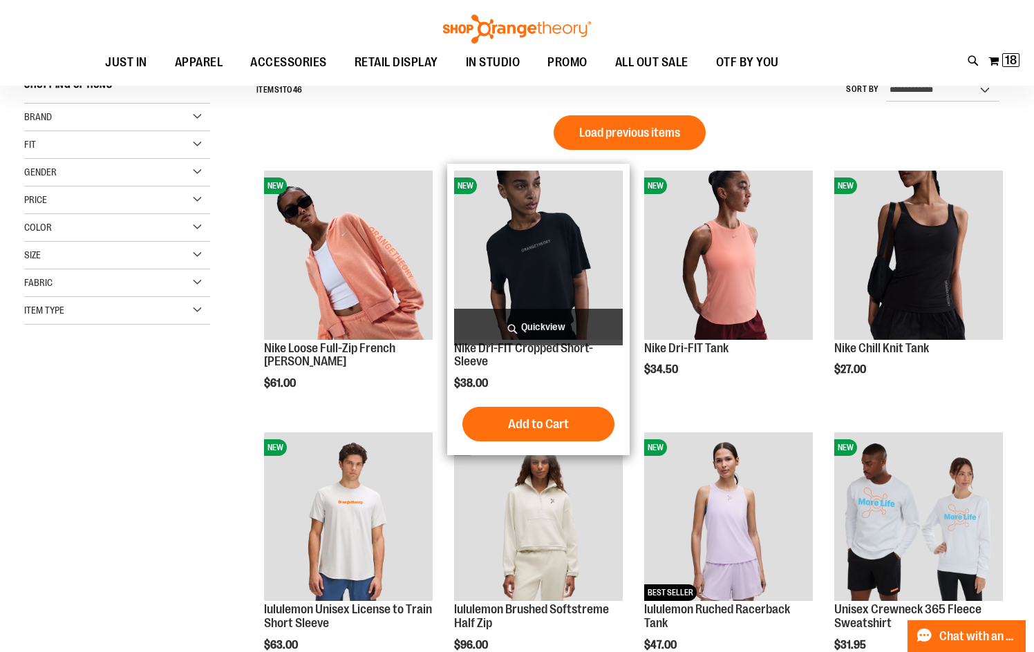
type input "**********"
click at [544, 257] on img "product" at bounding box center [538, 255] width 169 height 169
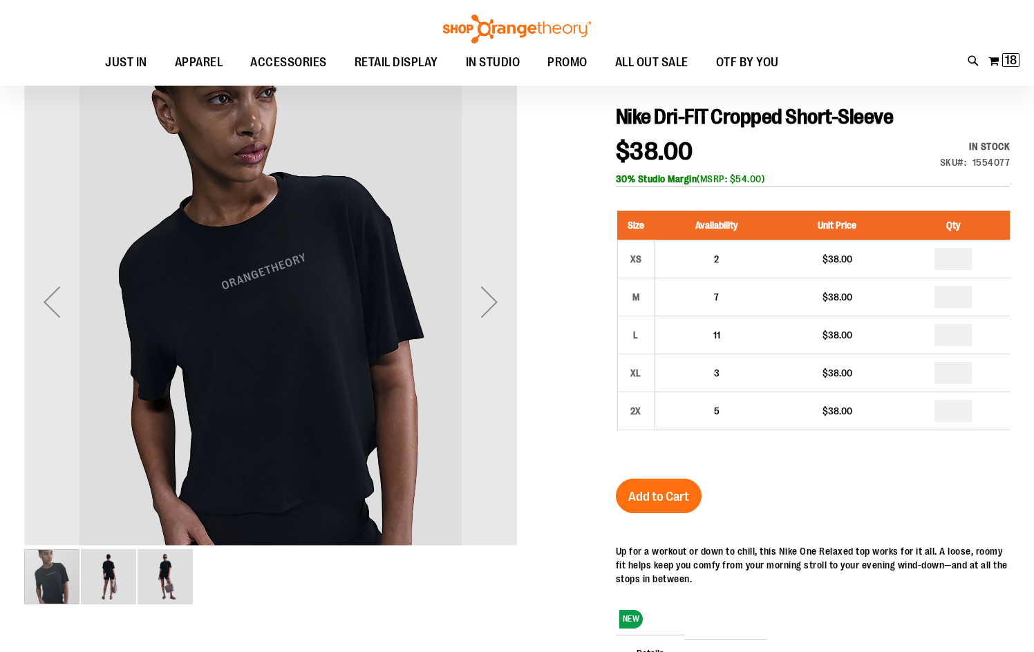
scroll to position [137, 0]
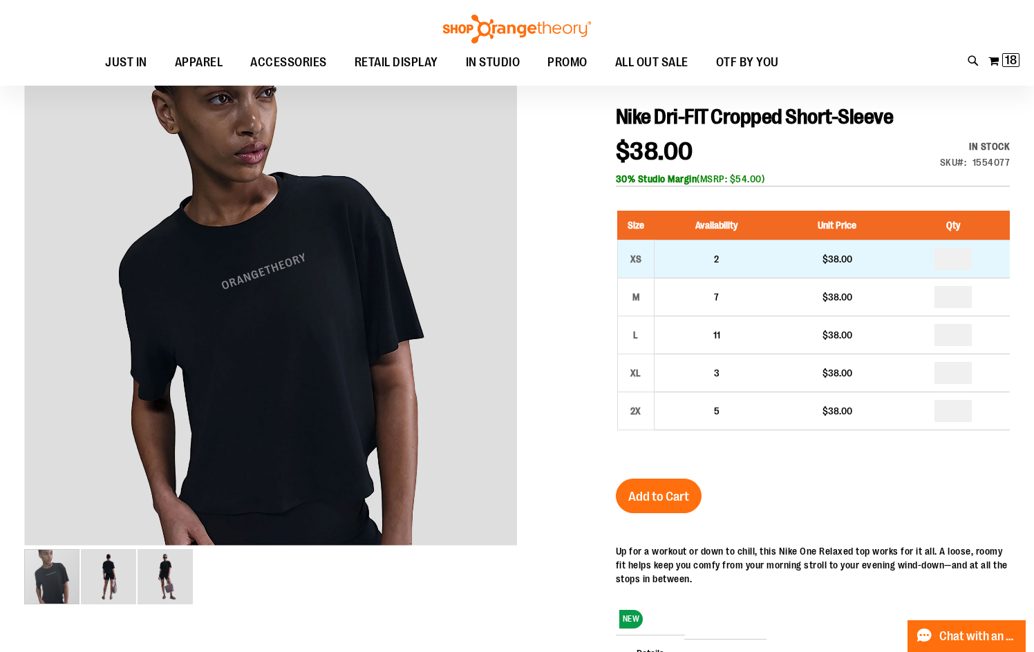
type input "**********"
click at [958, 261] on input "number" at bounding box center [952, 259] width 37 height 22
type input "*"
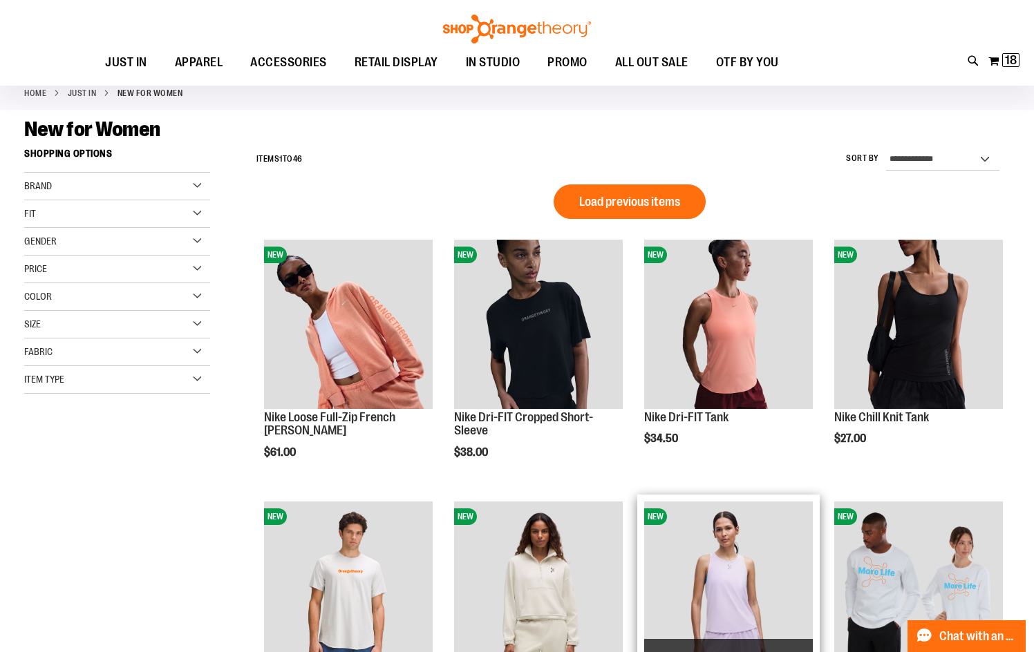
scroll to position [207, 0]
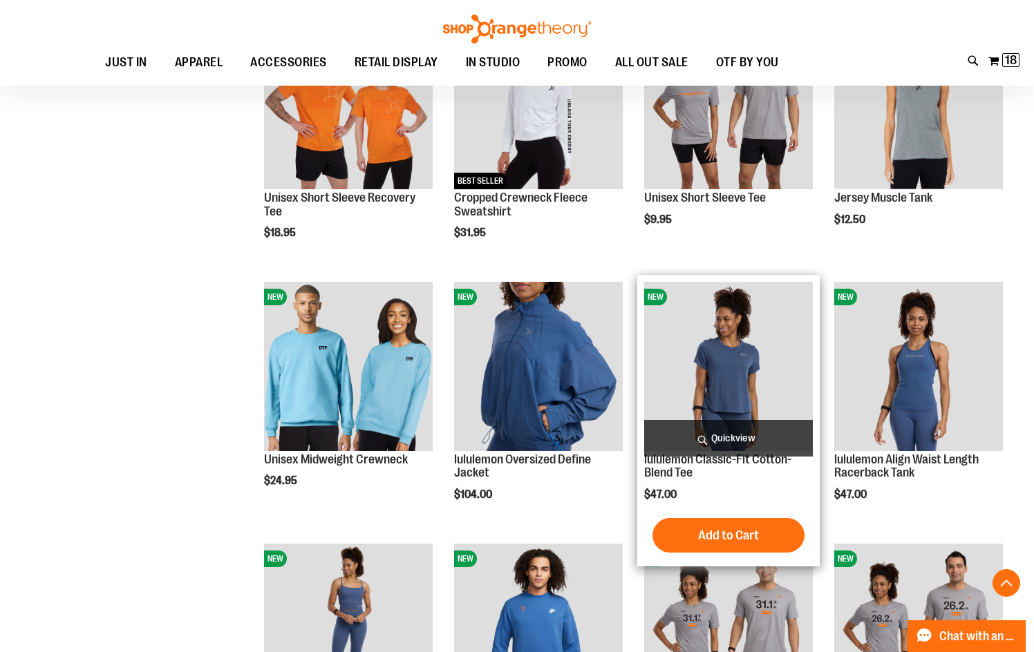
scroll to position [828, 0]
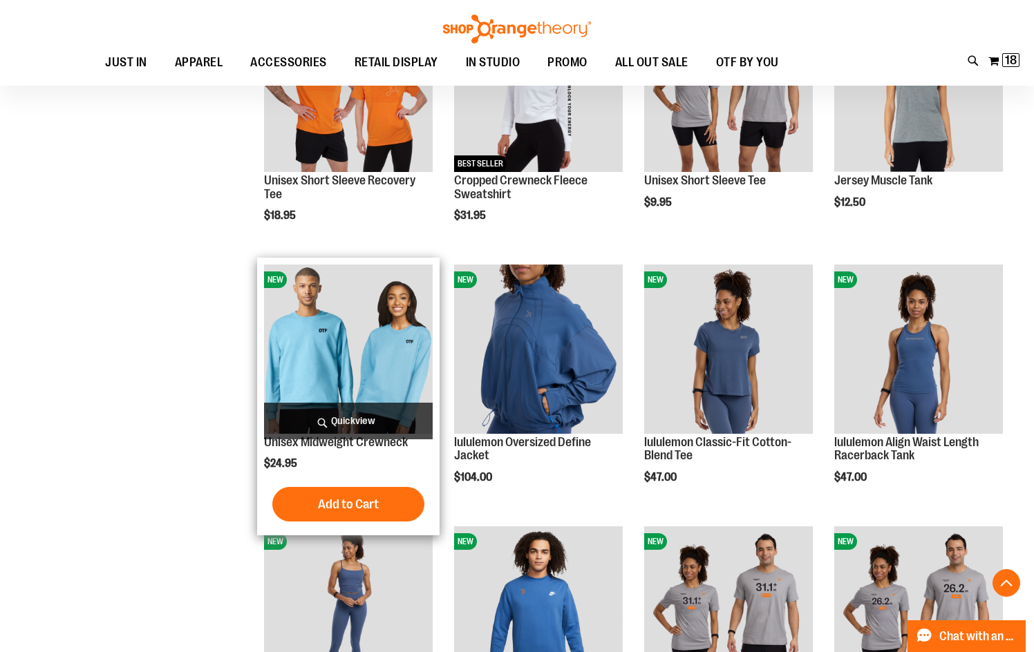
type input "**********"
click at [336, 358] on img "product" at bounding box center [348, 349] width 169 height 169
click at [330, 348] on img "product" at bounding box center [348, 349] width 169 height 169
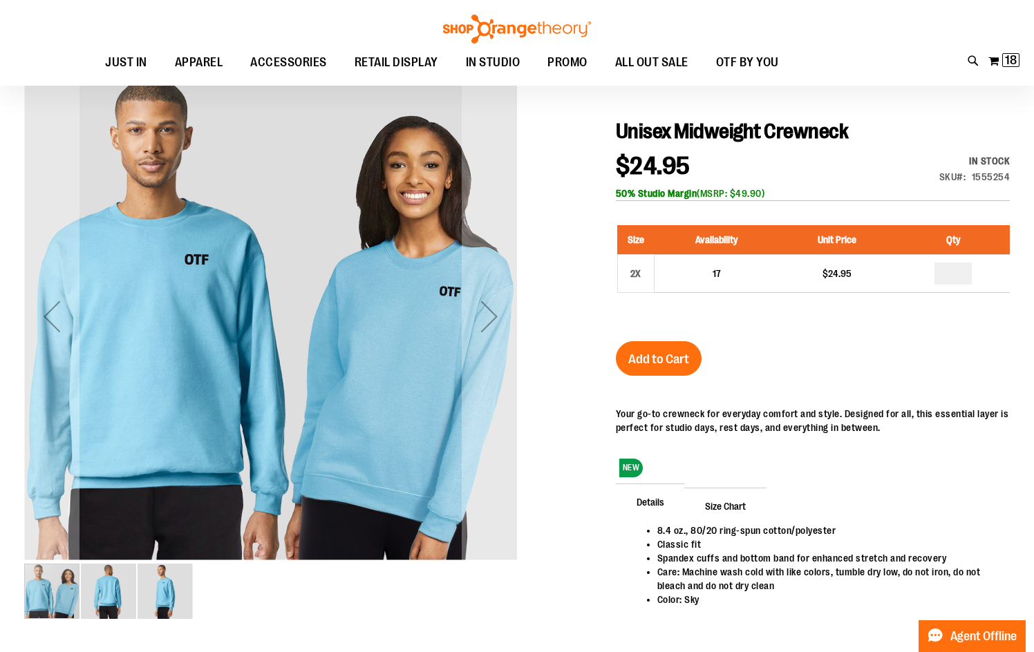
scroll to position [68, 0]
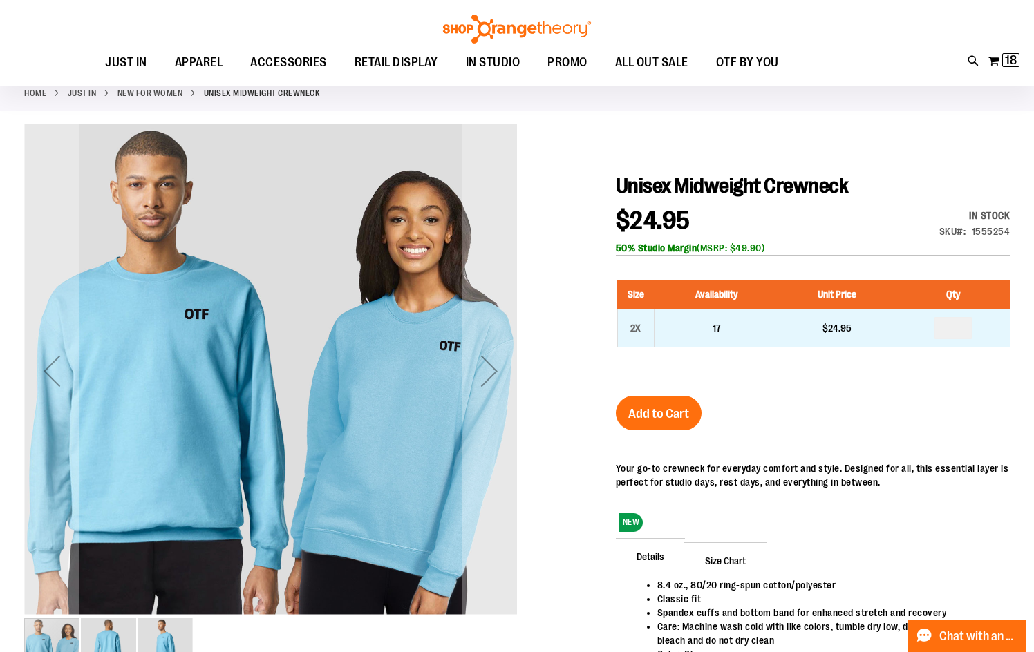
type input "**********"
click at [959, 327] on input "number" at bounding box center [952, 328] width 37 height 22
type input "*"
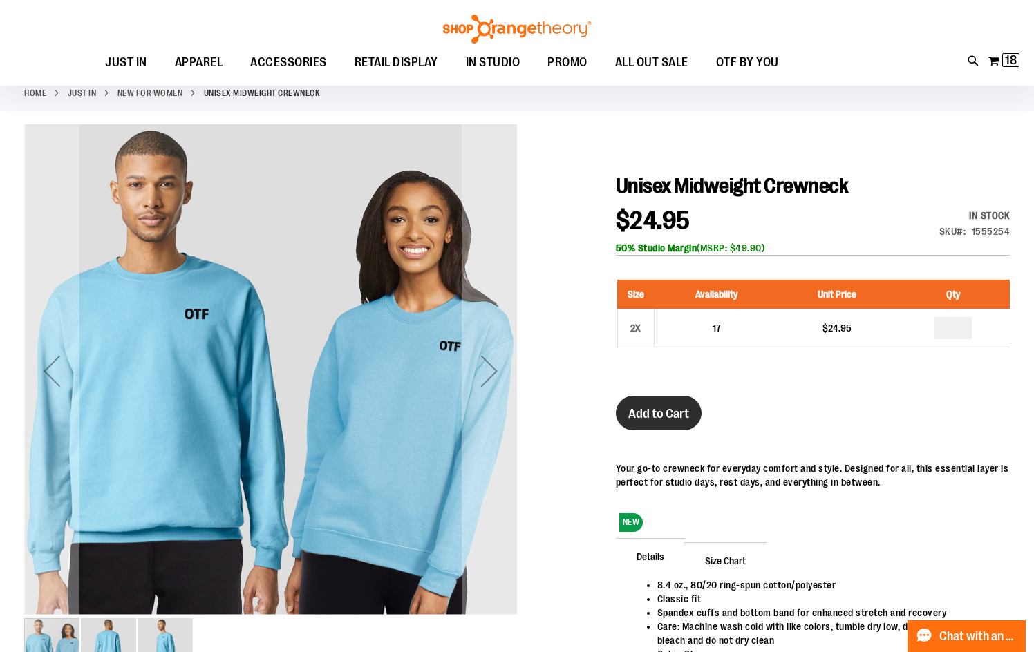
click at [663, 408] on span "Add to Cart" at bounding box center [658, 413] width 61 height 15
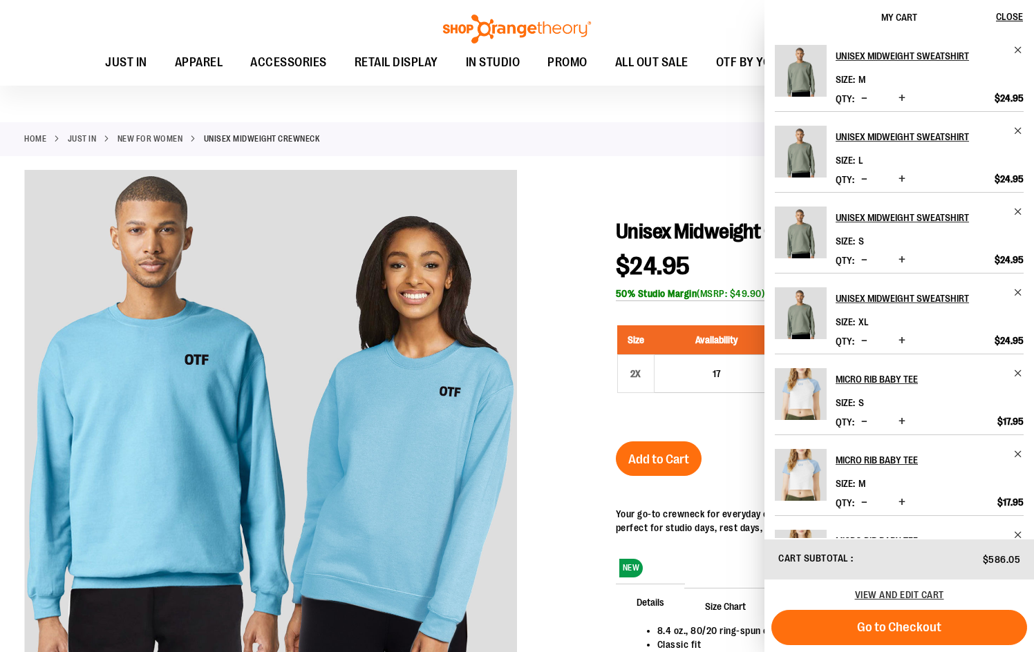
scroll to position [0, 0]
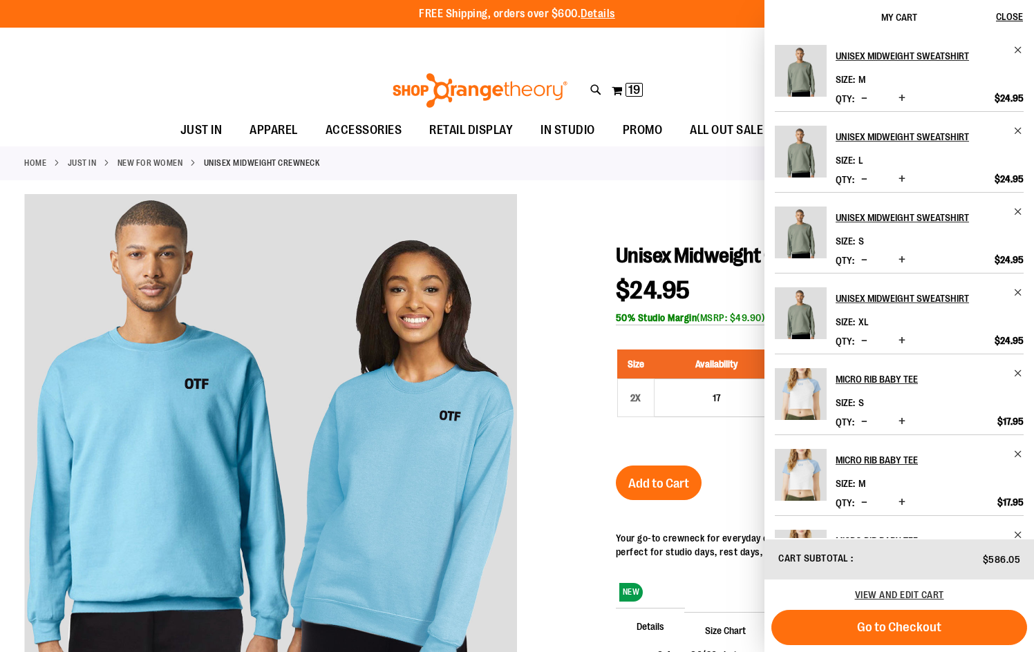
click at [866, 339] on span "Decrease product quantity" at bounding box center [864, 341] width 6 height 14
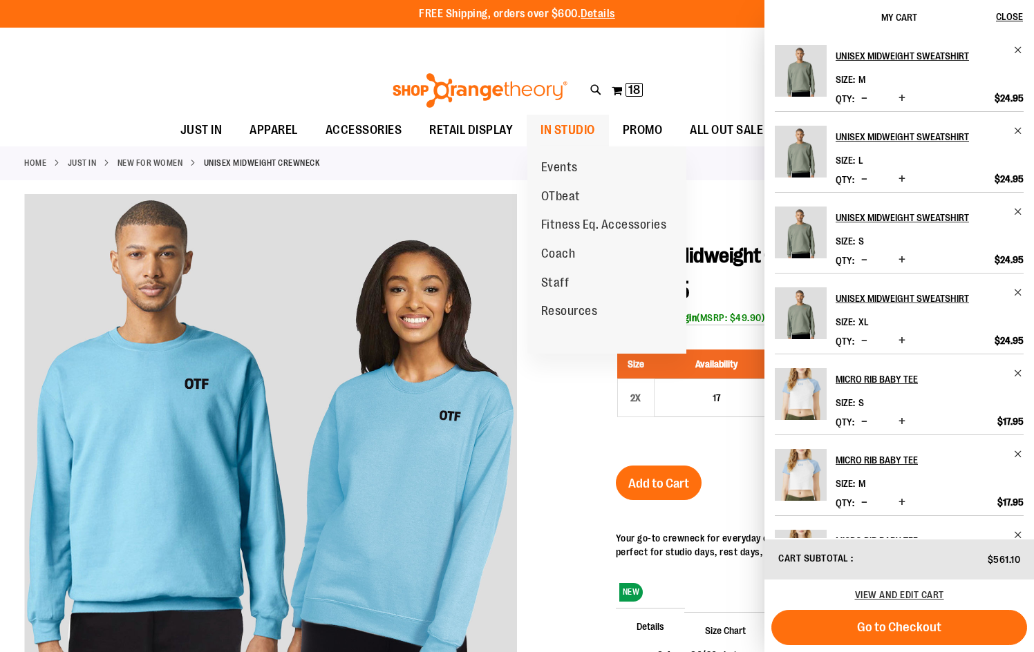
click at [588, 344] on ul "Events OTbeat Fitness Eq. Accessories Coach Staff Resources" at bounding box center [606, 249] width 159 height 207
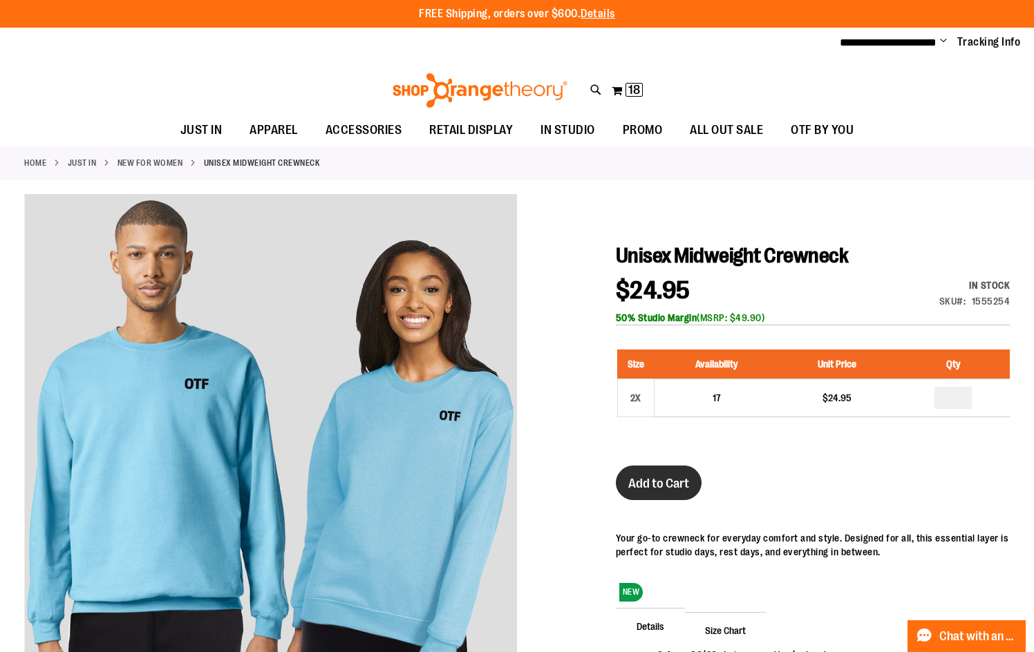
click at [660, 481] on span "Add to Cart" at bounding box center [658, 483] width 61 height 15
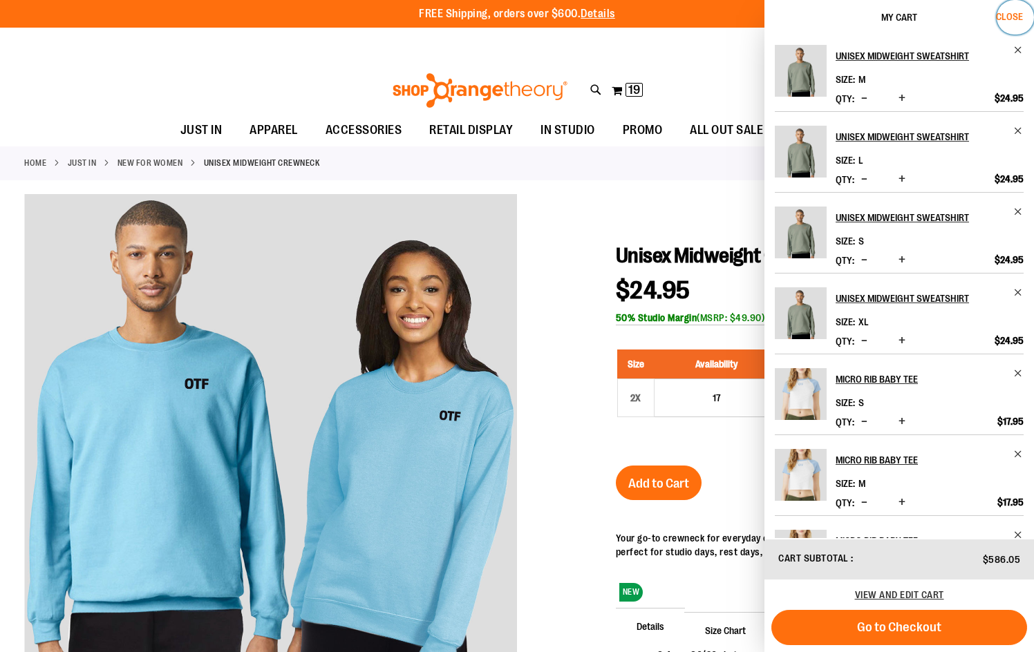
click at [1007, 15] on span "Close" at bounding box center [1009, 16] width 27 height 11
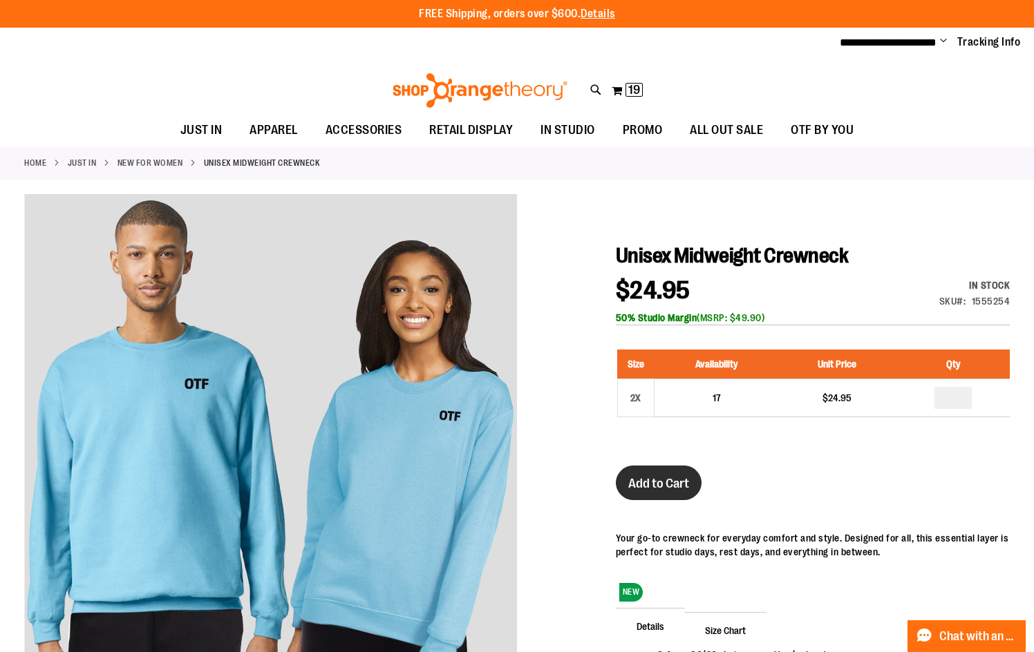
click at [657, 479] on span "Add to Cart" at bounding box center [658, 483] width 61 height 15
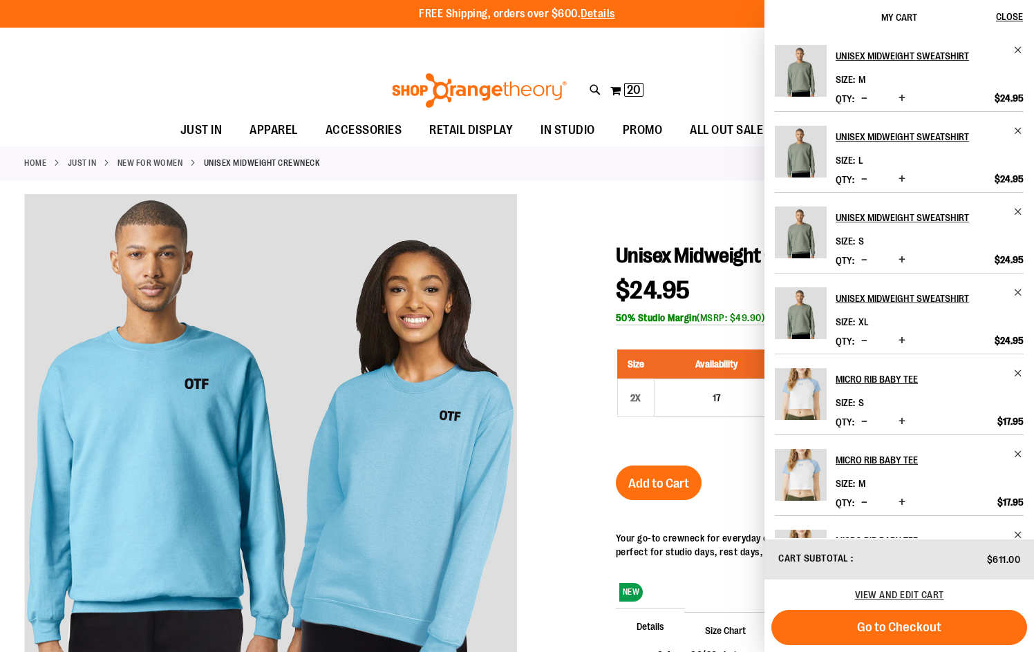
click at [542, 252] on div at bounding box center [516, 490] width 985 height 593
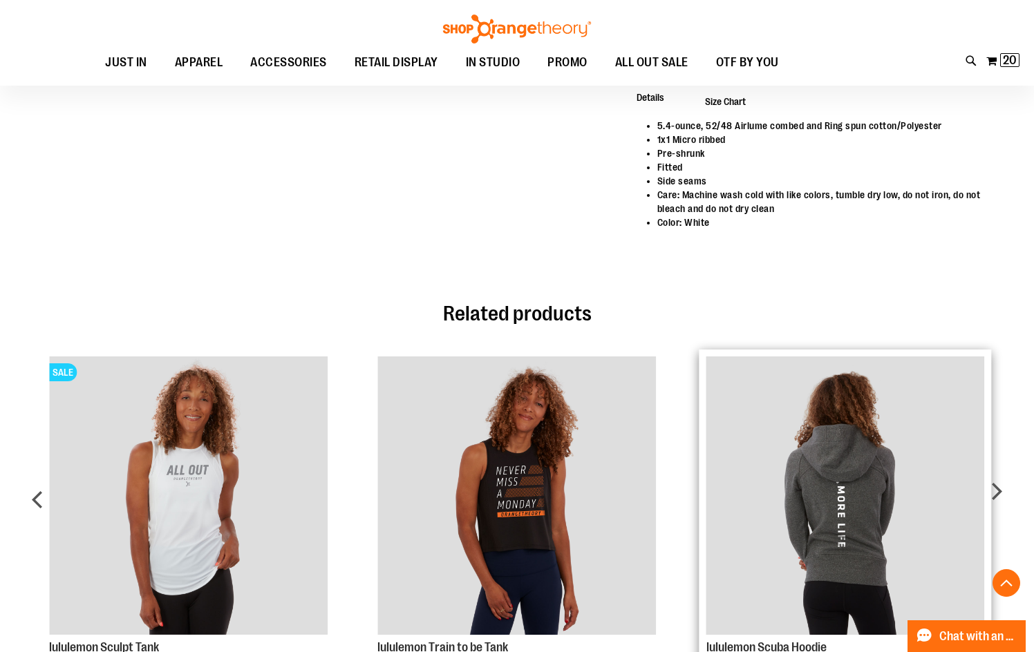
scroll to position [967, 0]
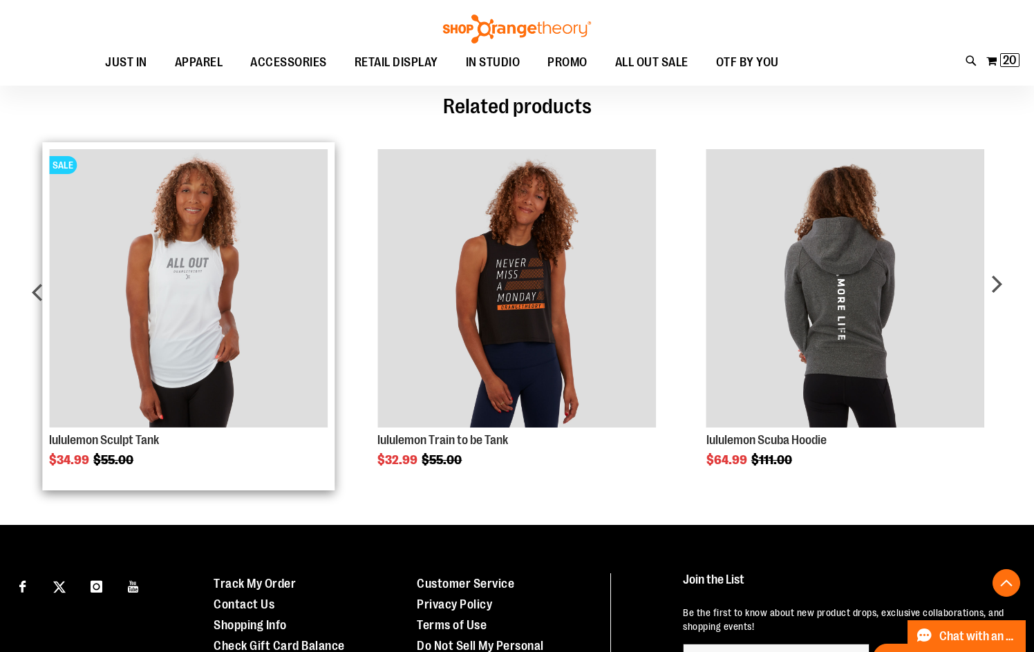
type input "**********"
click at [198, 317] on img "Product Page Link" at bounding box center [188, 288] width 278 height 278
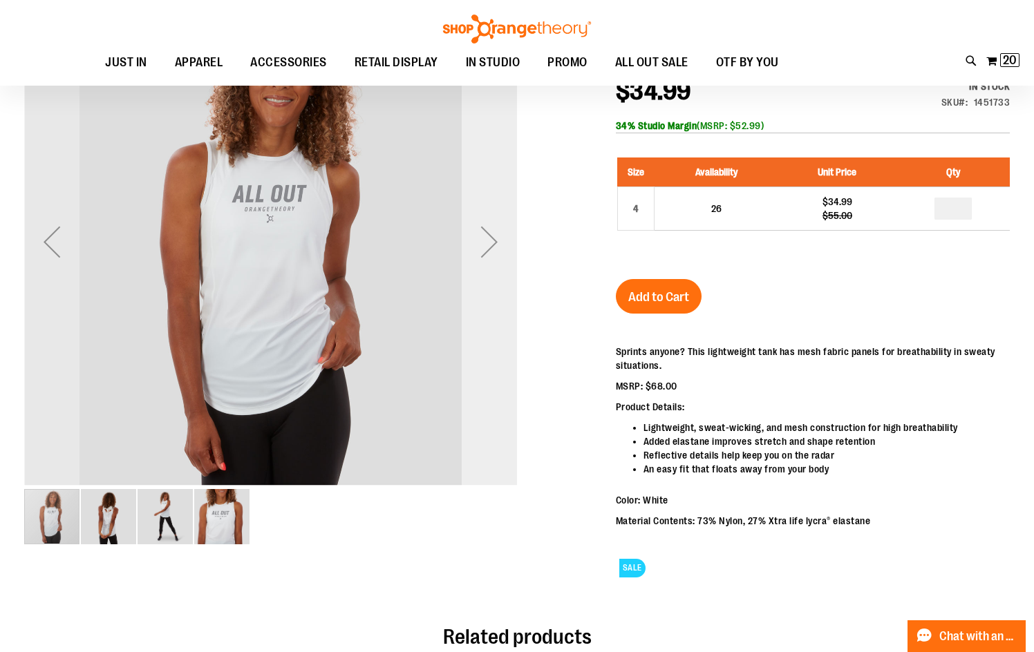
scroll to position [276, 0]
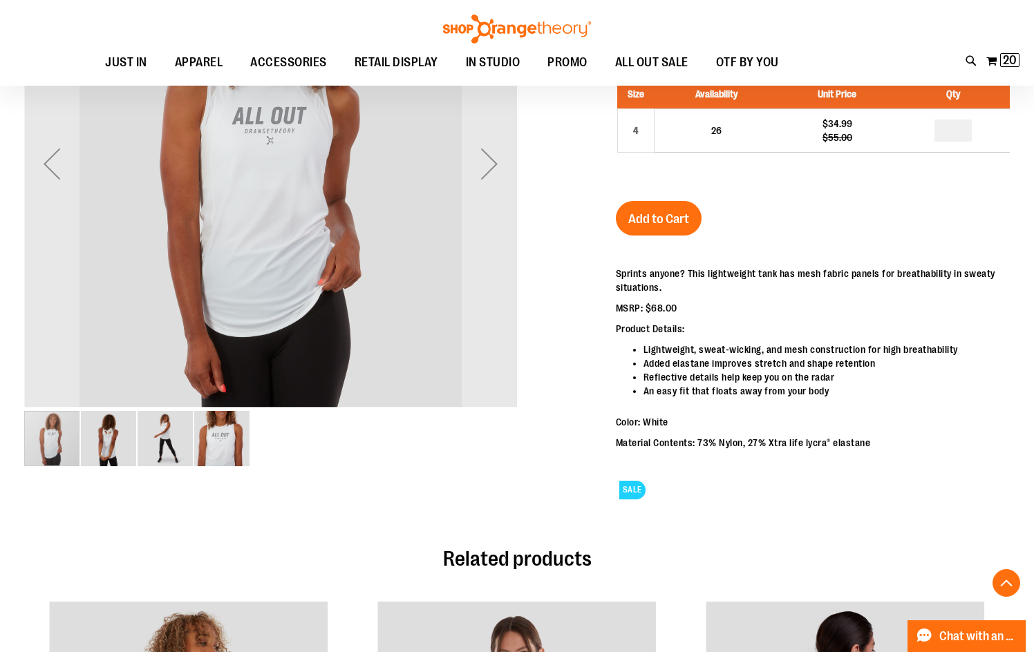
type input "**********"
click at [99, 442] on img "image 2 of 4" at bounding box center [108, 438] width 55 height 55
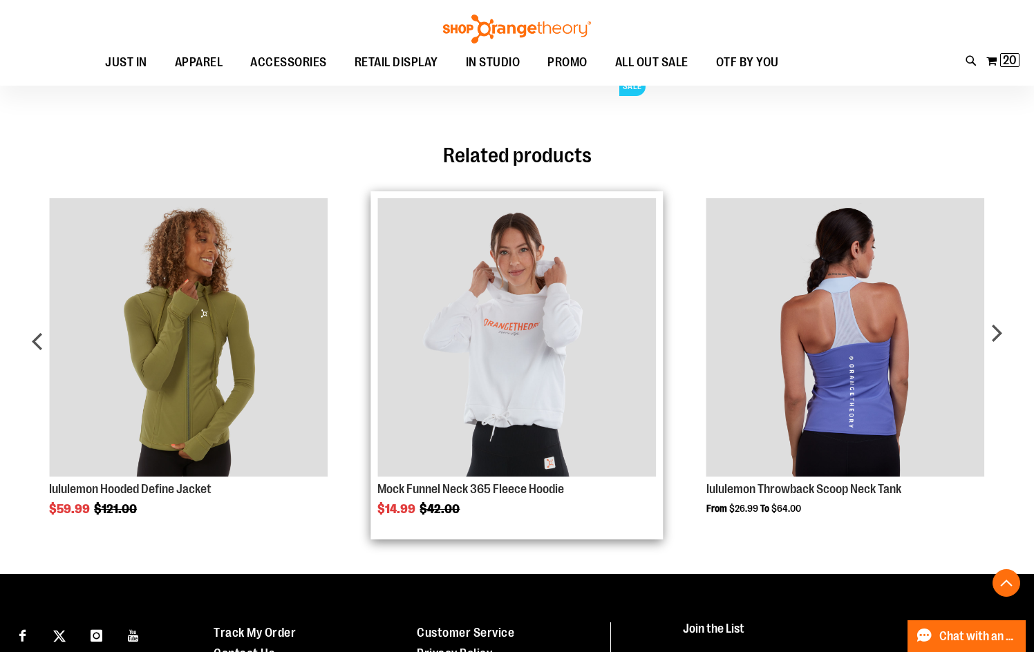
scroll to position [690, 0]
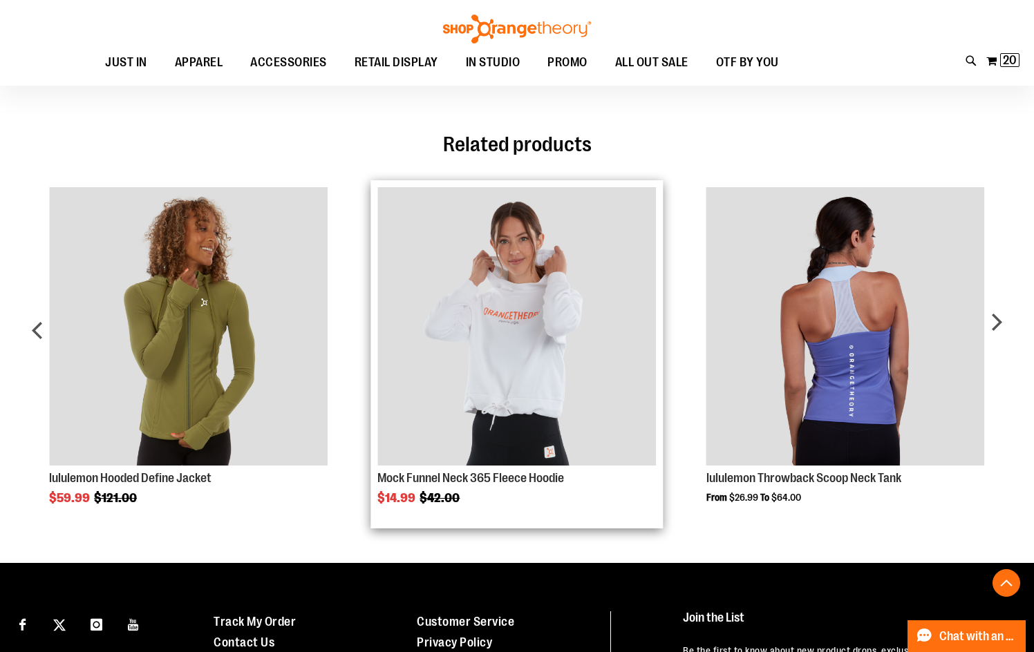
click at [497, 345] on img "Product Page Link" at bounding box center [516, 326] width 278 height 278
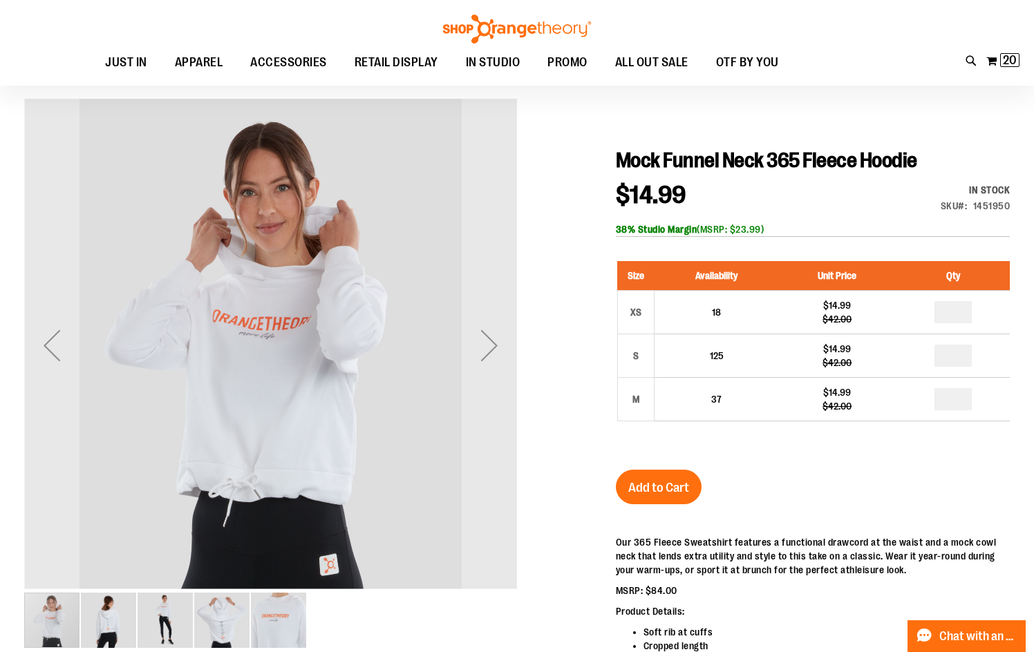
scroll to position [68, 0]
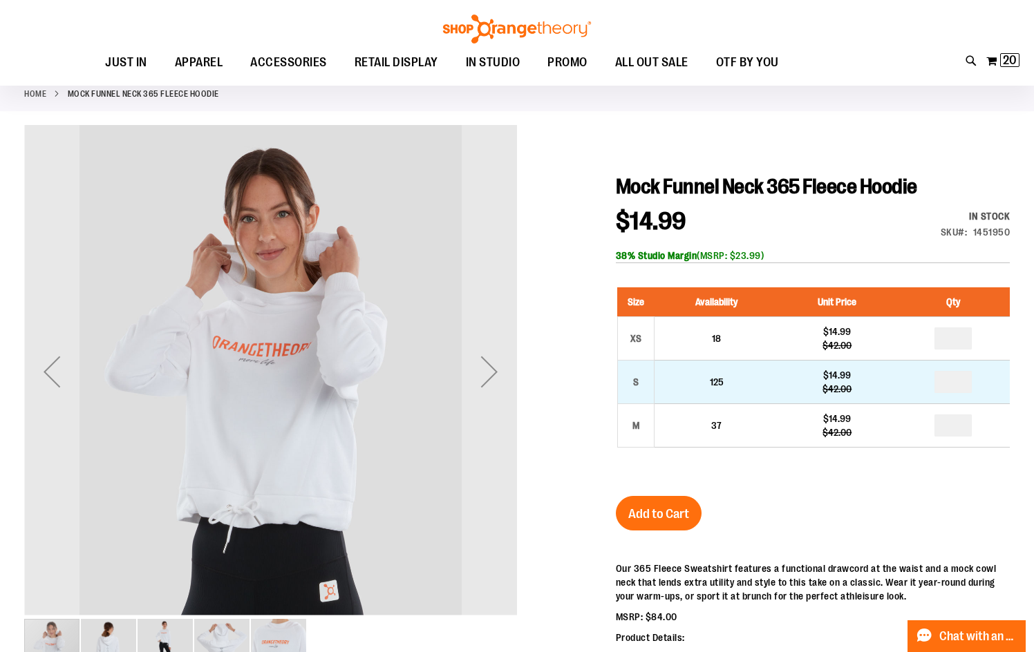
type input "**********"
click at [962, 383] on input "number" at bounding box center [952, 382] width 37 height 22
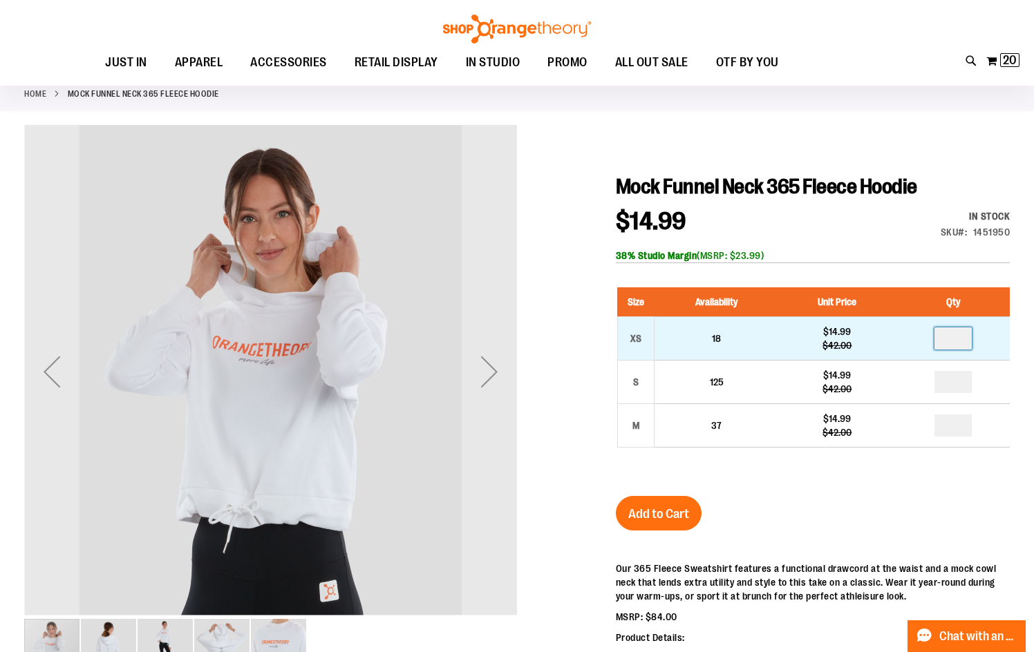
type input "*"
click at [962, 344] on input "number" at bounding box center [952, 339] width 37 height 22
type input "*"
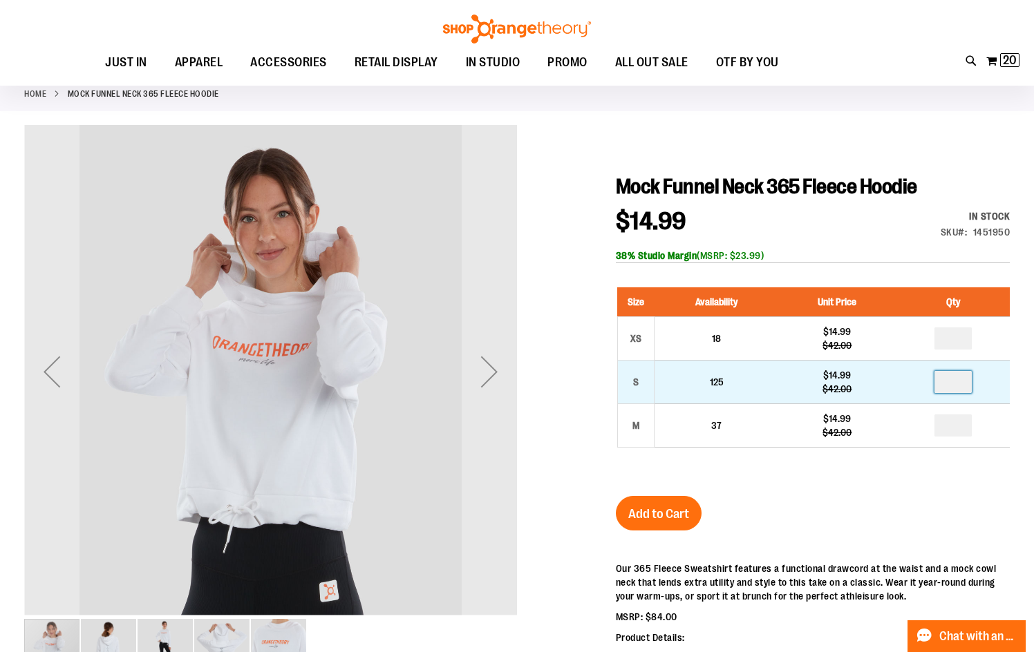
type input "*"
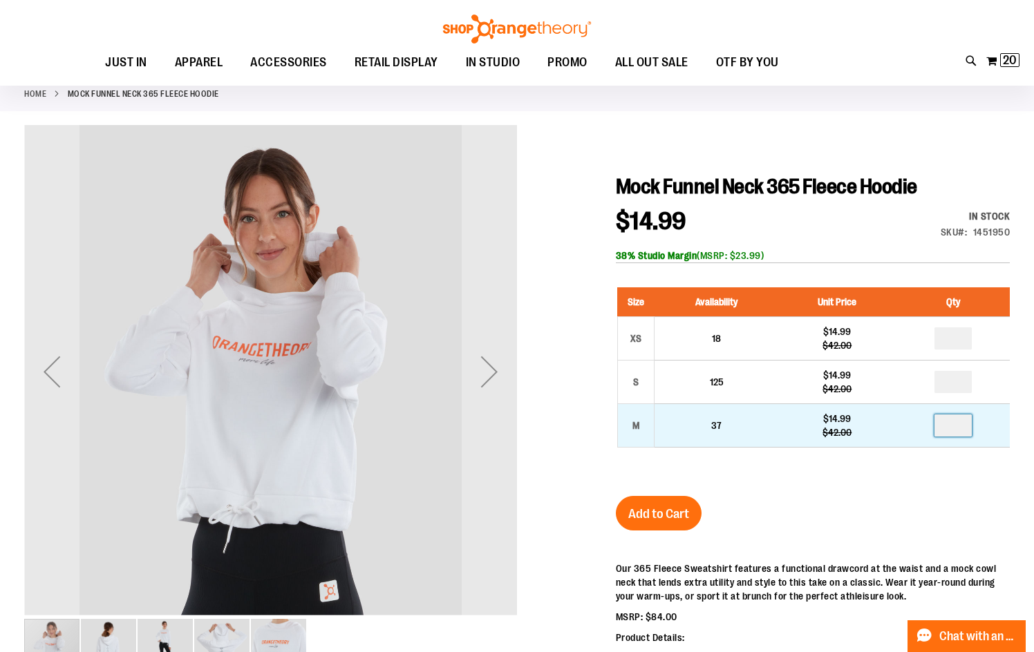
click at [966, 425] on input "number" at bounding box center [952, 426] width 37 height 22
type input "*"
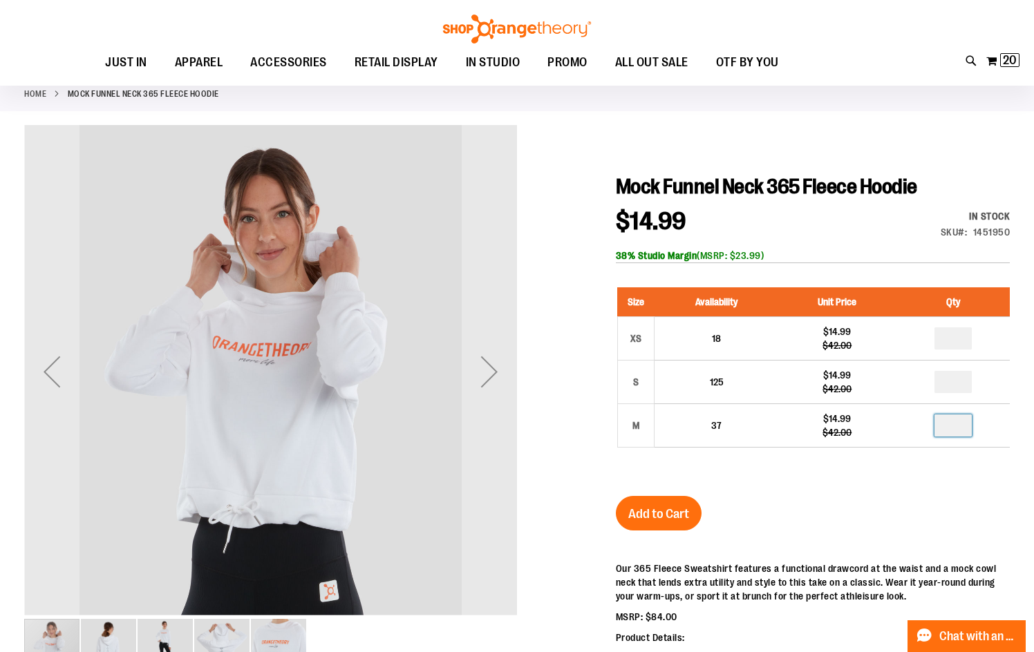
click at [897, 478] on div "Size Availability Unit Price Qty XS 18 $14.99 $42.00 * S 125 * M" at bounding box center [813, 378] width 394 height 209
click at [662, 520] on span "Add to Cart" at bounding box center [658, 513] width 61 height 15
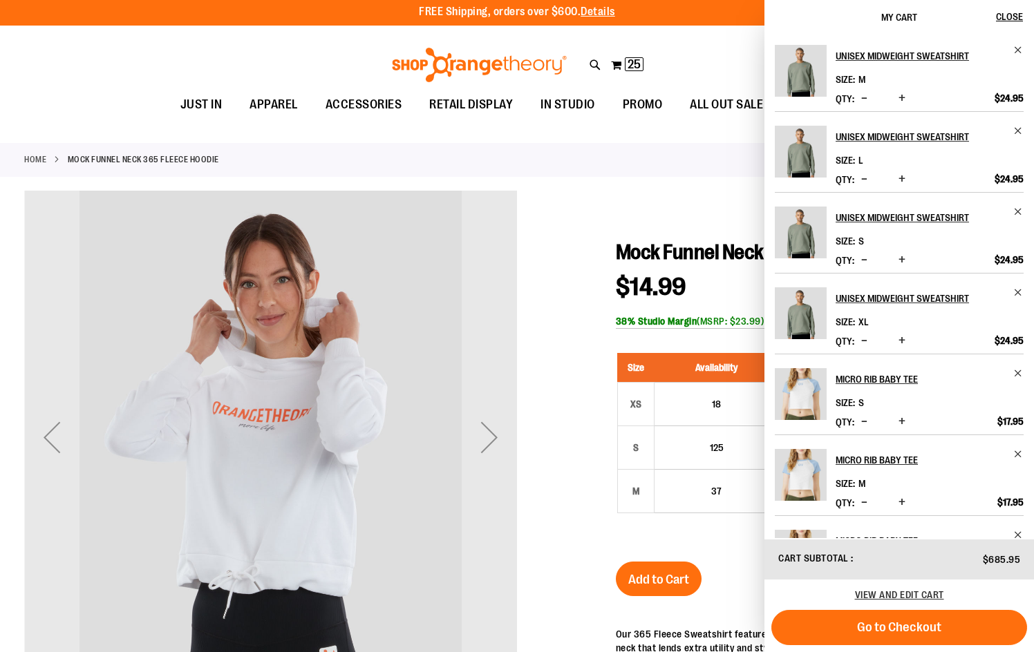
scroll to position [0, 0]
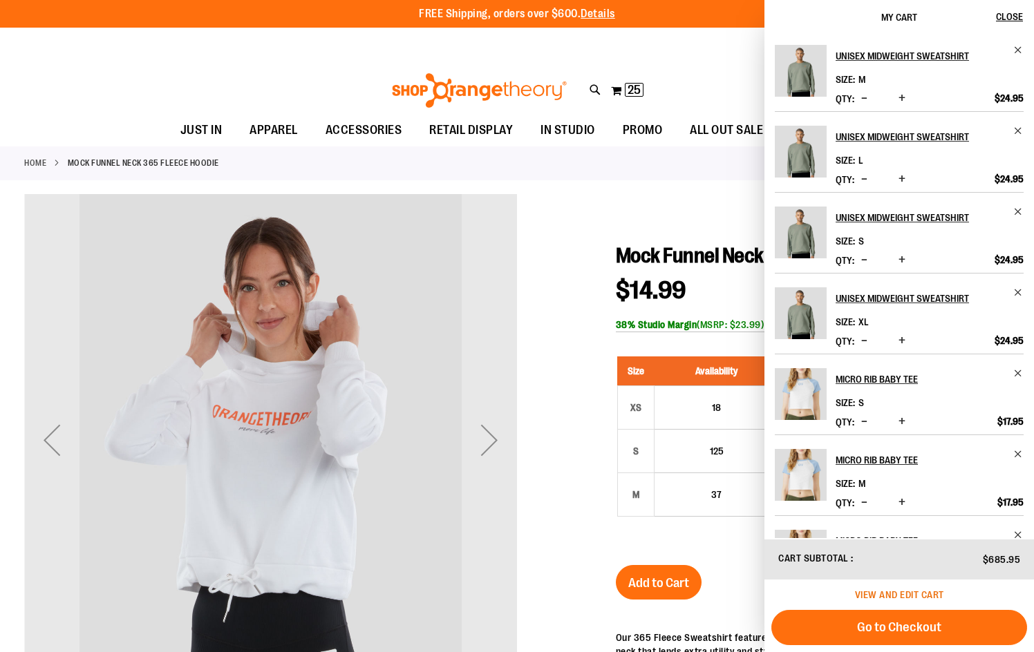
click at [887, 596] on span "View and edit cart" at bounding box center [899, 594] width 89 height 11
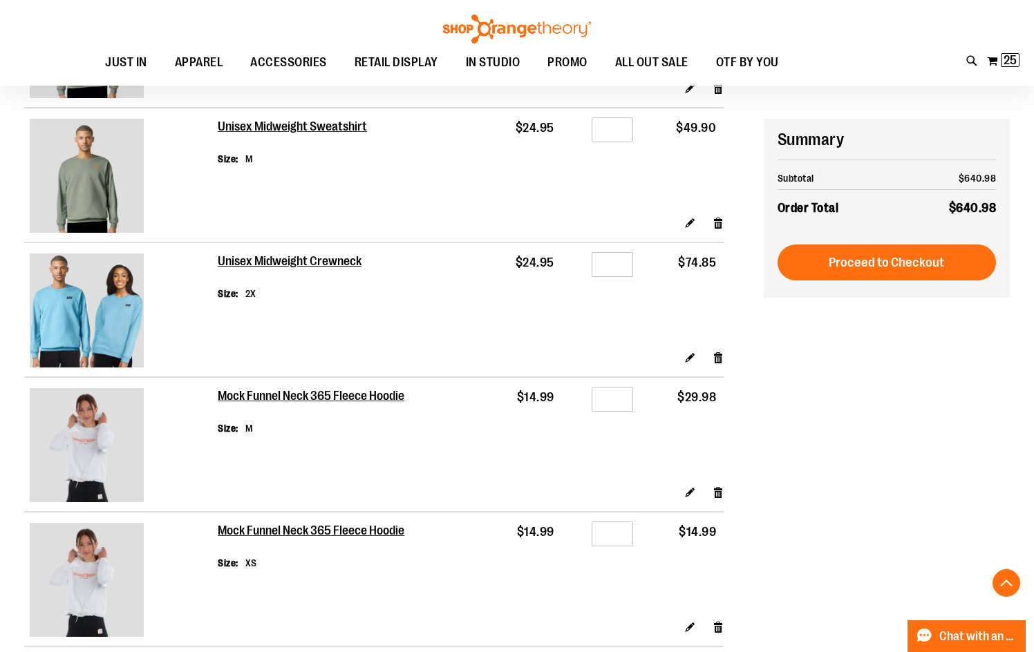
scroll to position [1381, 0]
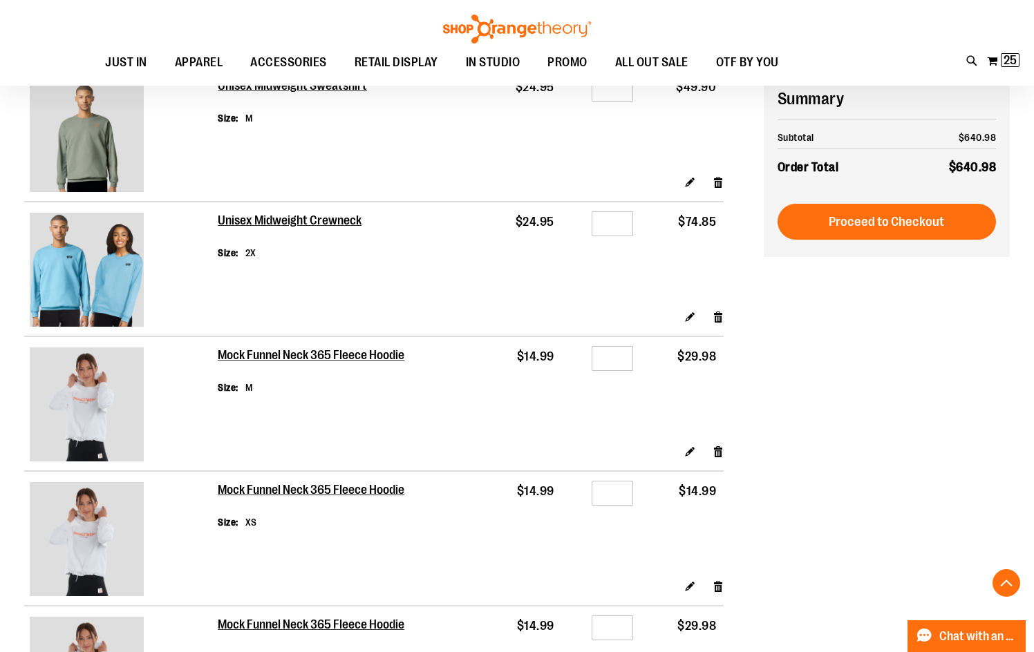
type input "**********"
click at [627, 220] on input "*" at bounding box center [611, 223] width 41 height 25
type input "*"
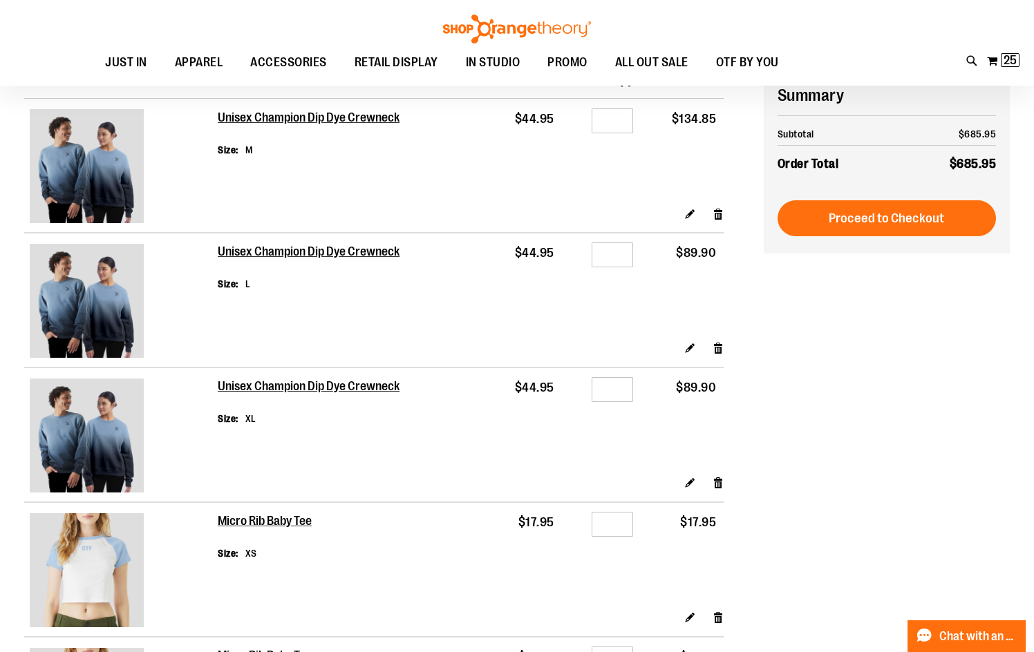
scroll to position [0, 0]
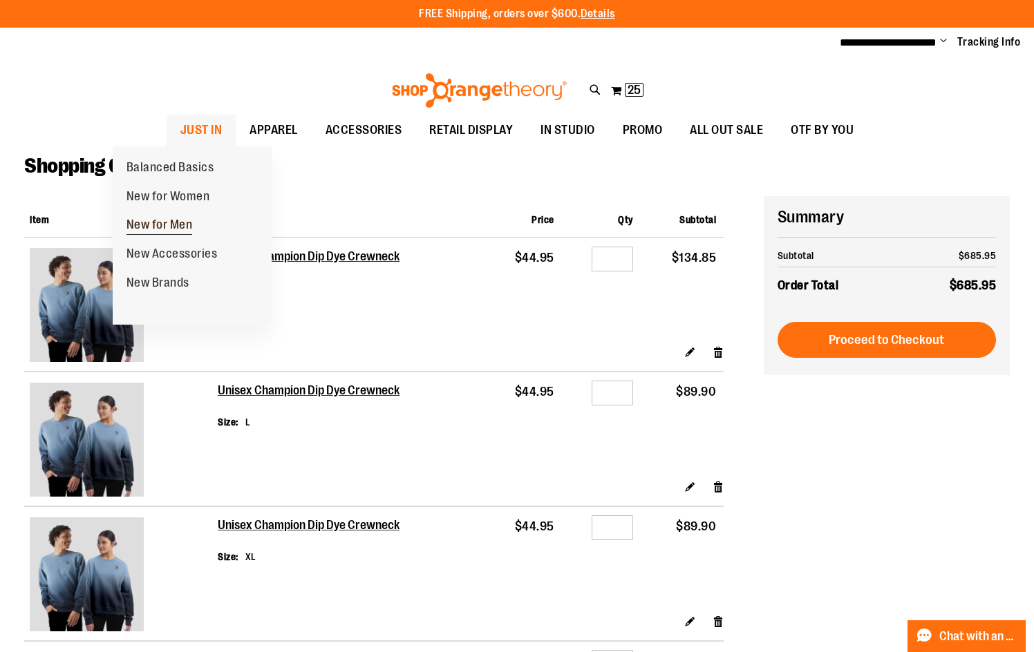
click at [149, 216] on link "New for Men" at bounding box center [160, 225] width 94 height 29
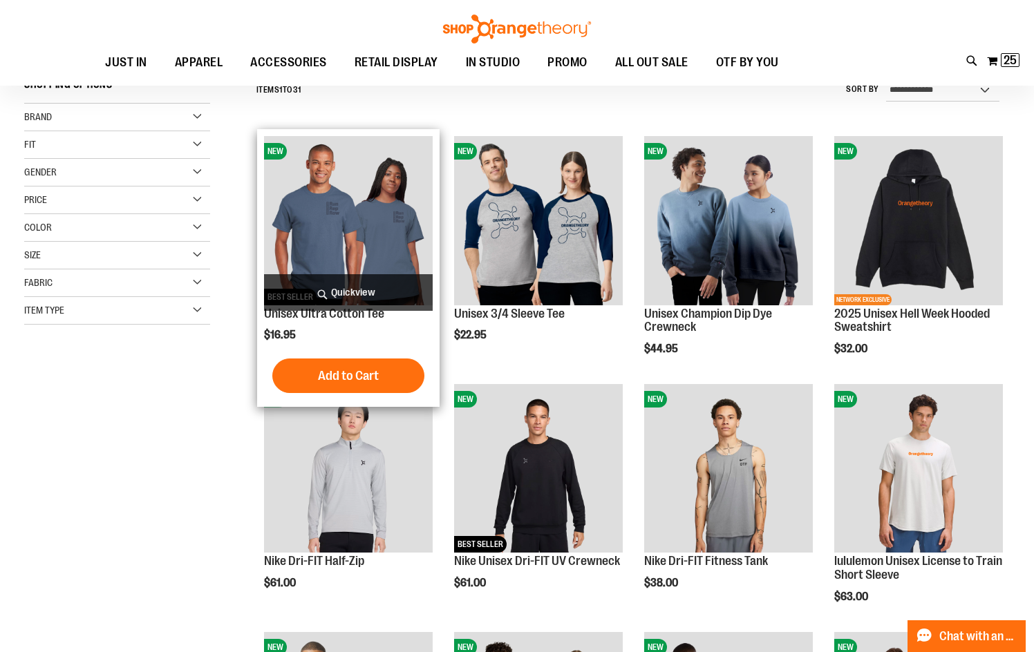
scroll to position [207, 0]
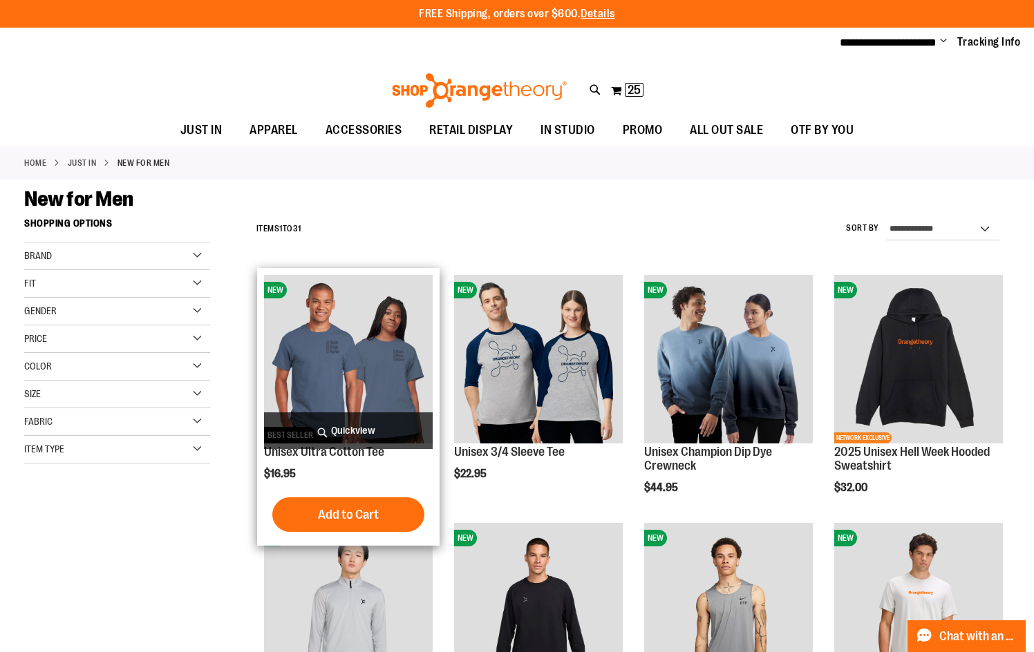
type input "**********"
click at [359, 352] on img "product" at bounding box center [348, 359] width 169 height 169
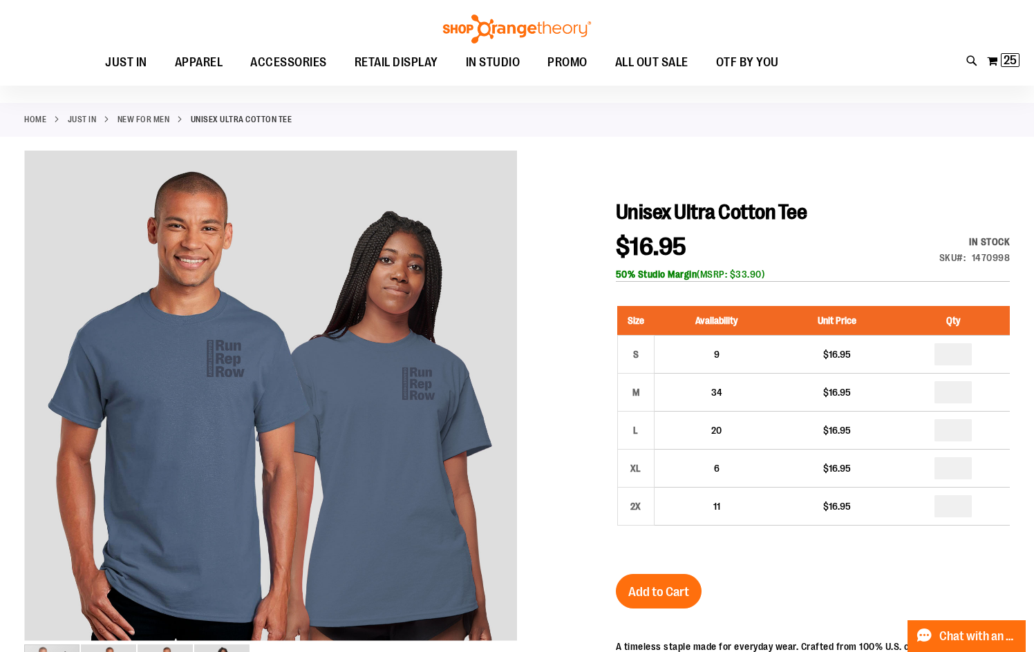
scroll to position [137, 0]
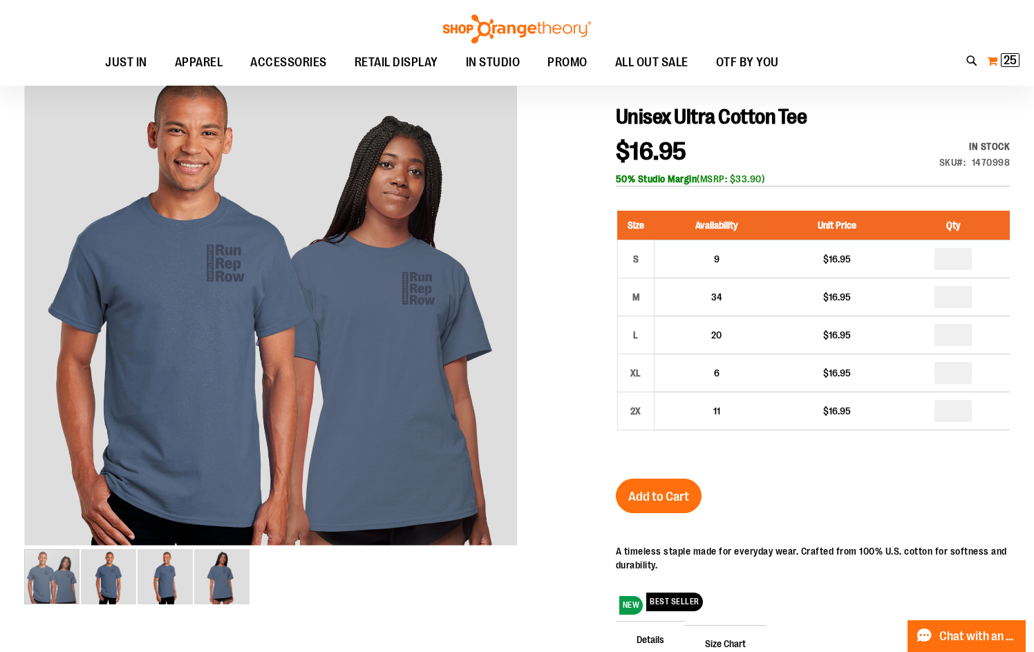
type input "**********"
click at [1005, 61] on span "25" at bounding box center [1009, 60] width 13 height 14
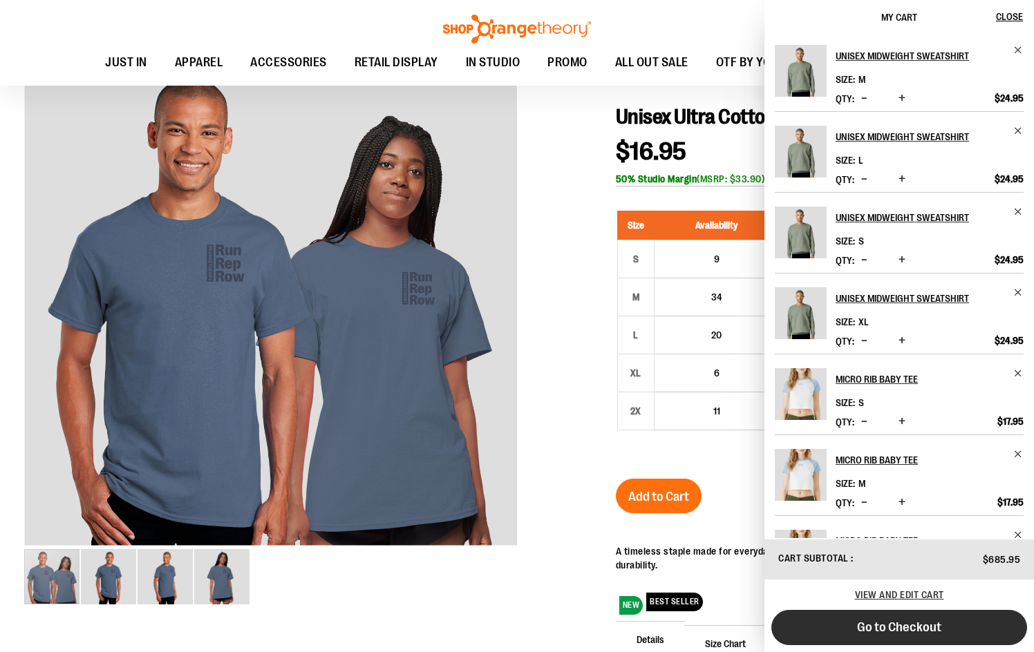
click at [871, 630] on span "Go to Checkout" at bounding box center [899, 627] width 84 height 15
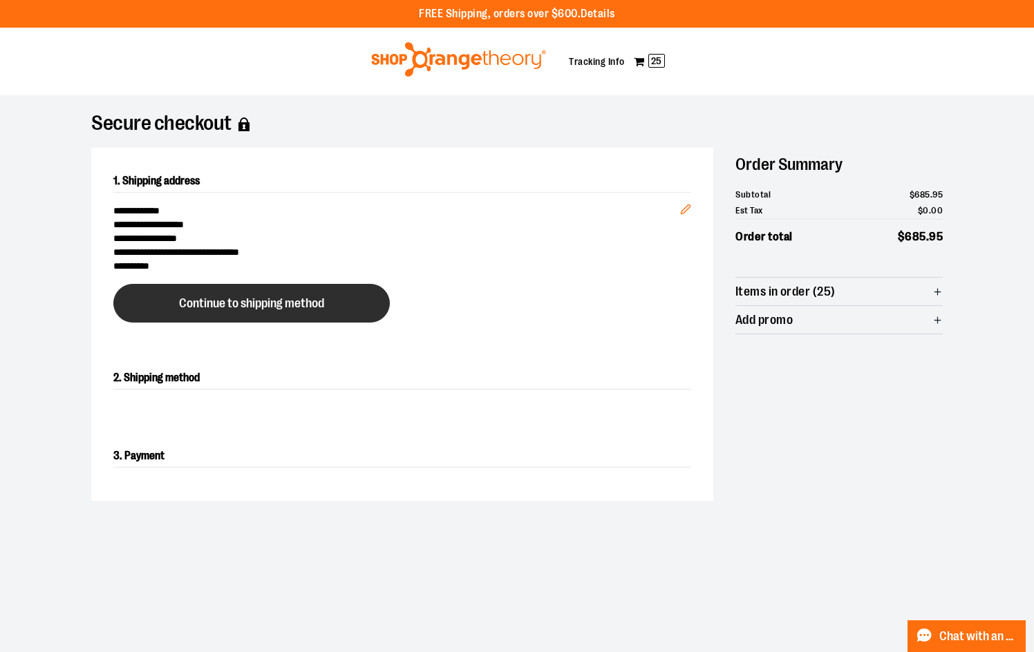
click at [231, 307] on span "Continue to shipping method" at bounding box center [251, 303] width 145 height 13
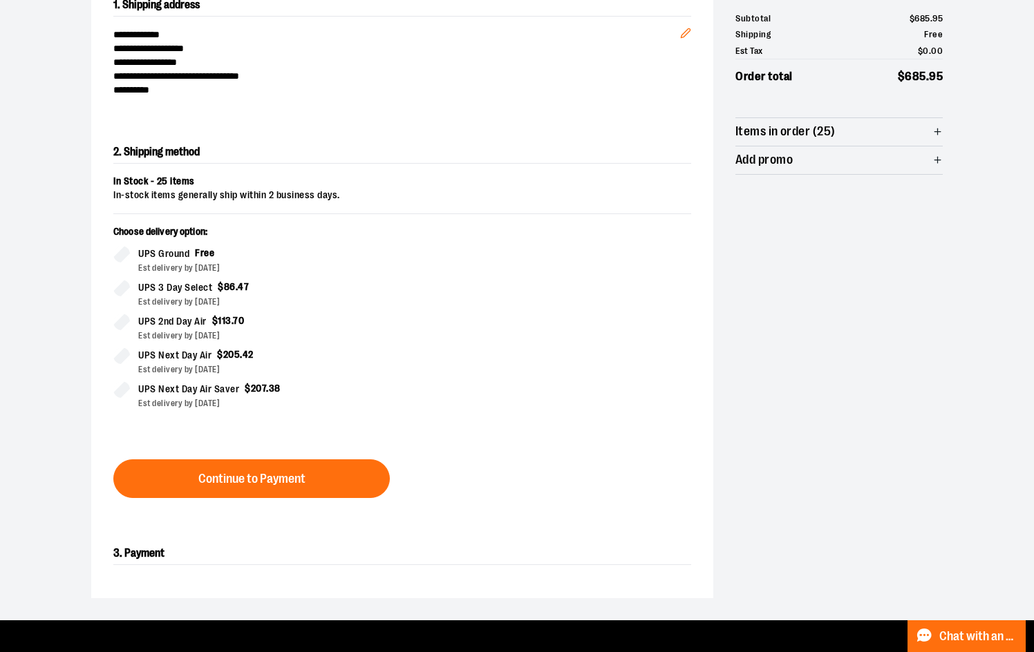
scroll to position [236, 0]
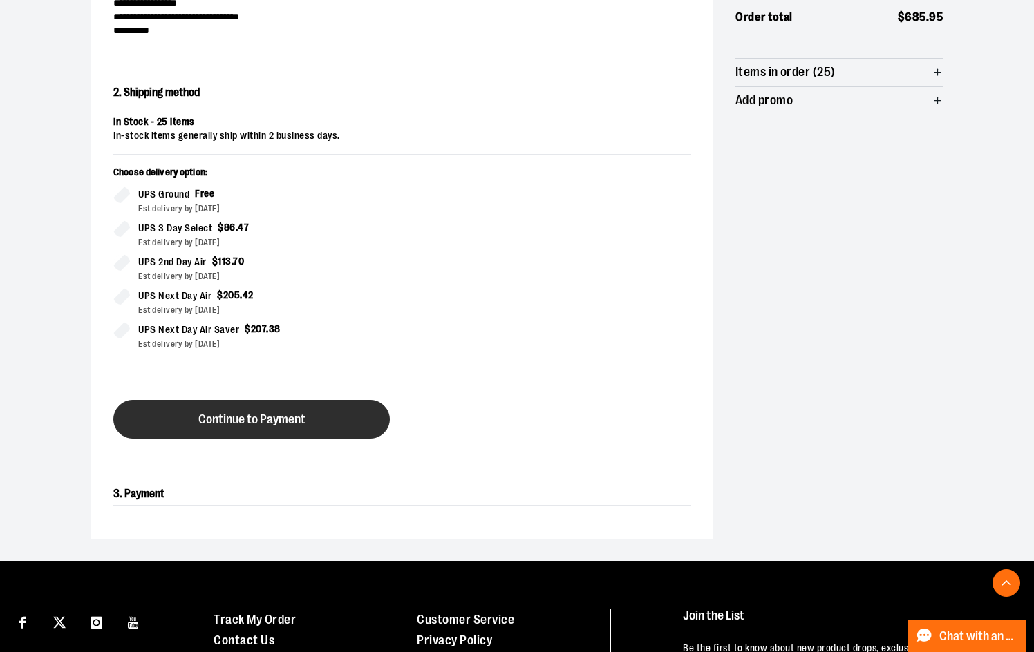
click at [292, 426] on span "Continue to Payment" at bounding box center [251, 419] width 107 height 13
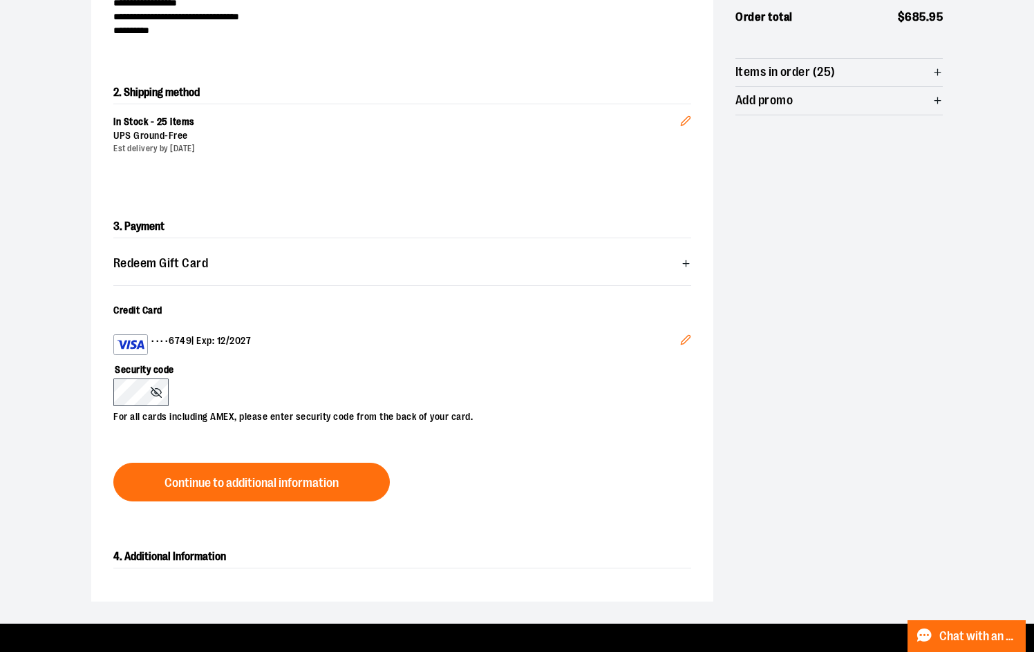
click at [683, 341] on icon "Edit" at bounding box center [685, 339] width 11 height 11
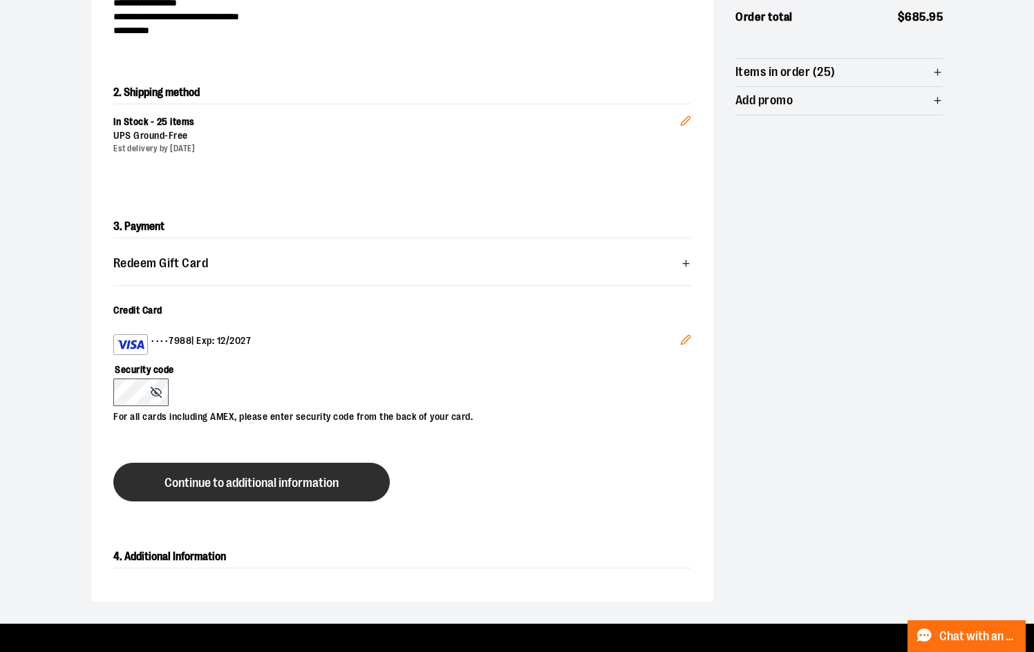
click at [190, 485] on span "Continue to additional information" at bounding box center [251, 483] width 174 height 13
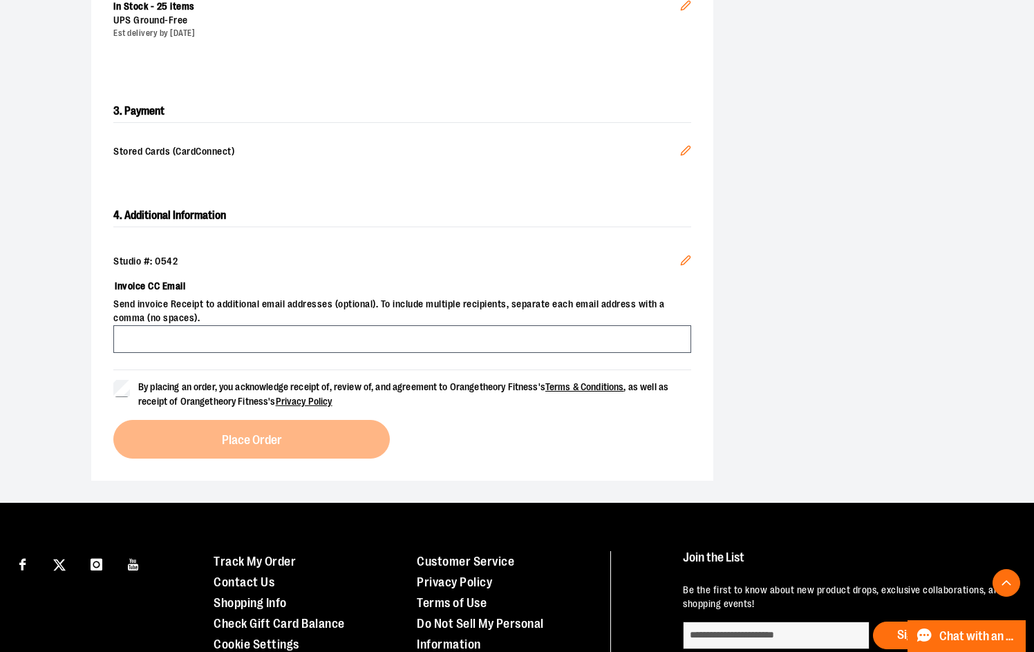
scroll to position [374, 0]
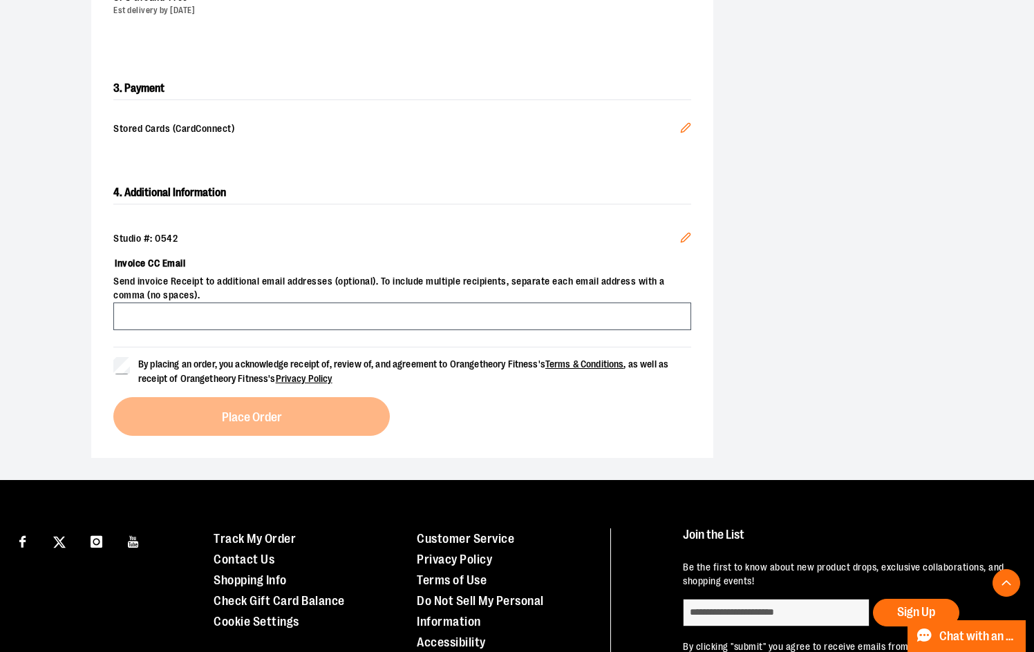
click at [113, 368] on div "4. Additional Information Studio #: 0542 Edit Invoice CC Email Send invoice Rec…" at bounding box center [402, 309] width 622 height 298
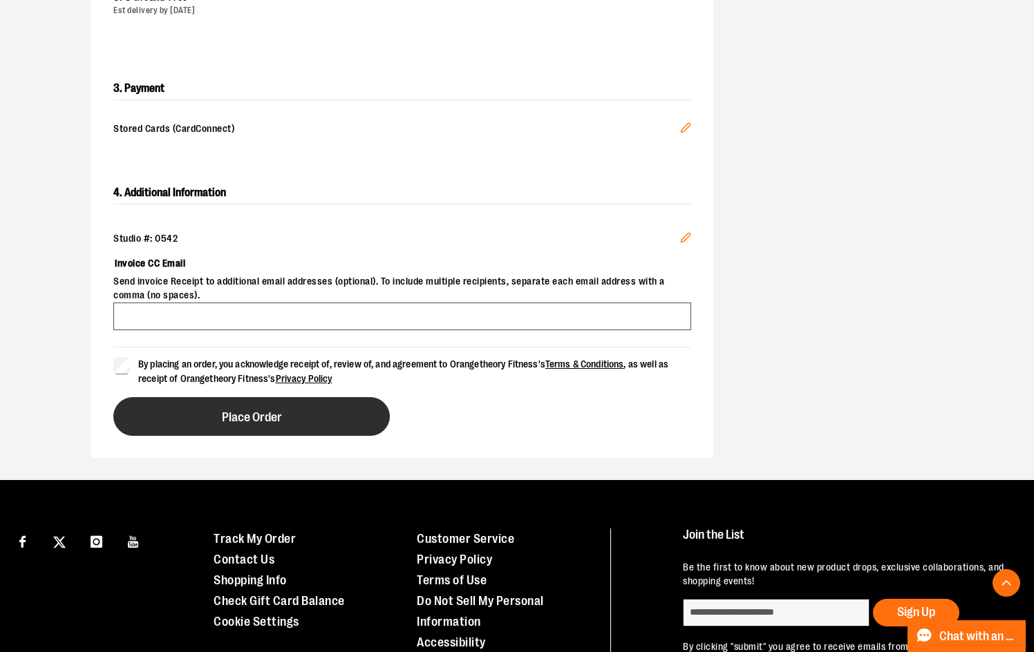
click at [164, 415] on button "Place Order" at bounding box center [251, 416] width 276 height 39
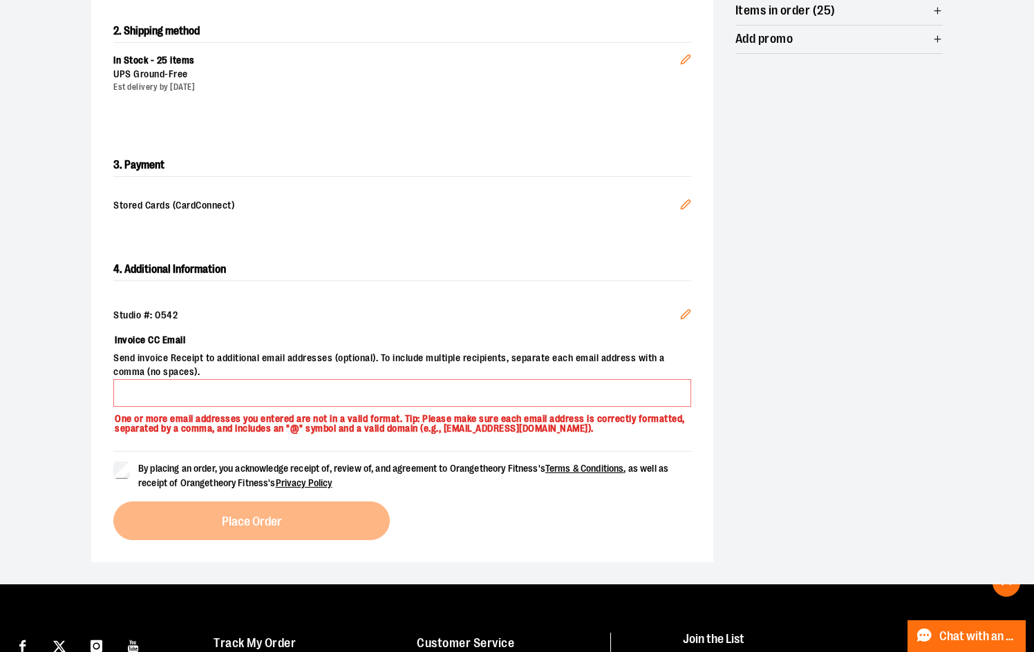
scroll to position [305, 0]
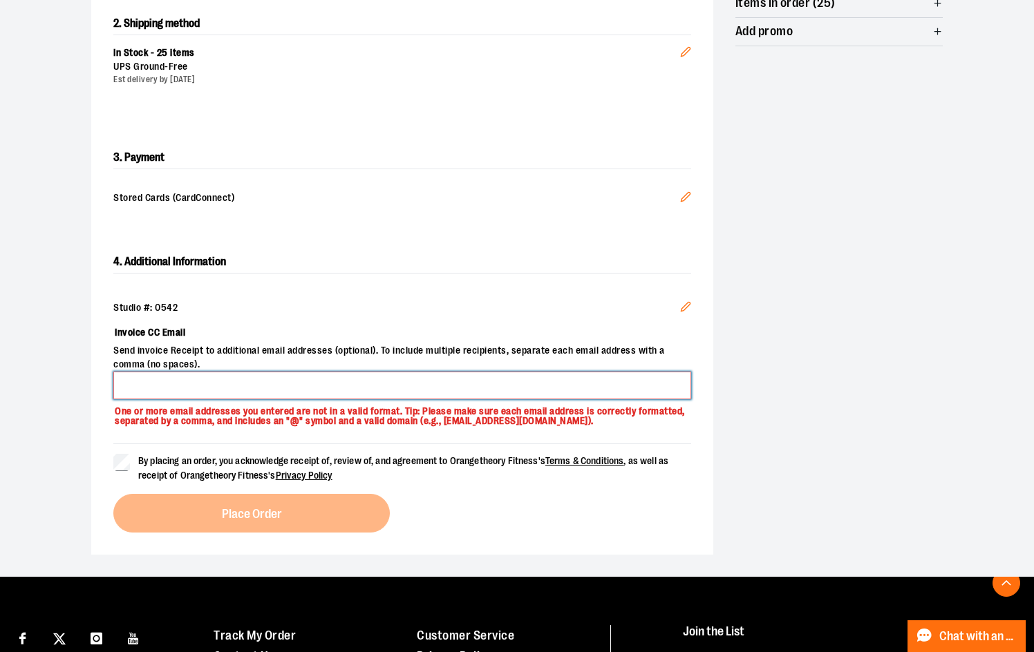
click at [168, 385] on input "Invoice CC Email" at bounding box center [402, 386] width 578 height 28
type input "**********"
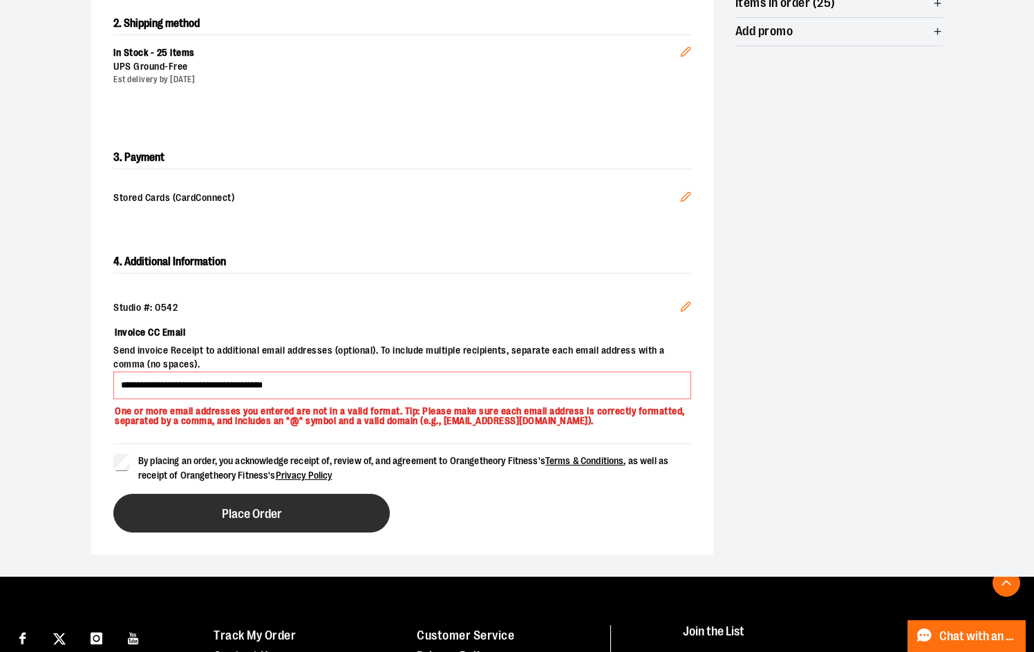
click at [196, 531] on button "Place Order" at bounding box center [251, 513] width 276 height 39
